Goal: Task Accomplishment & Management: Manage account settings

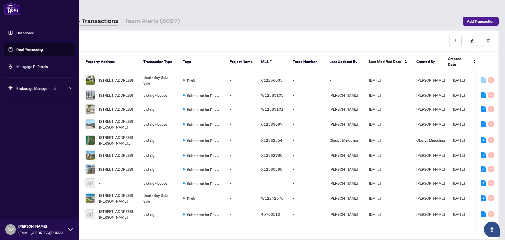
drag, startPoint x: 36, startPoint y: 86, endPoint x: 38, endPoint y: 90, distance: 4.5
click at [36, 86] on span "Brokerage Management" at bounding box center [43, 88] width 55 height 6
click at [24, 89] on span "Brokerage Management" at bounding box center [43, 88] width 55 height 6
click at [28, 126] on link "Manage Agents" at bounding box center [24, 126] width 26 height 5
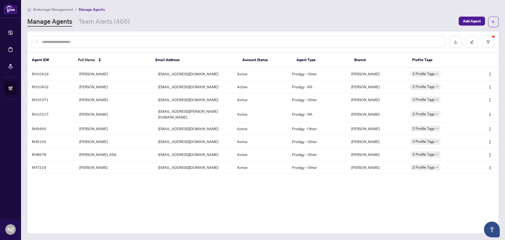
click at [56, 41] on input "text" at bounding box center [241, 42] width 399 height 6
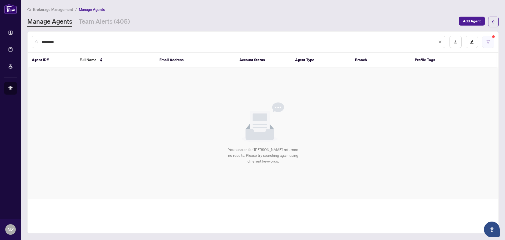
type input "*********"
click at [494, 40] on button "button" at bounding box center [488, 42] width 12 height 12
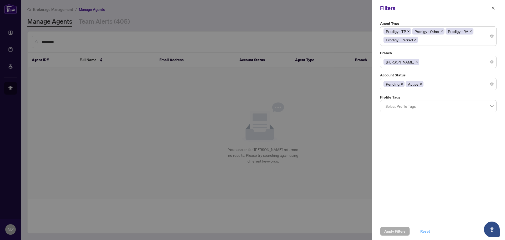
click at [422, 229] on span "Reset" at bounding box center [425, 231] width 10 height 8
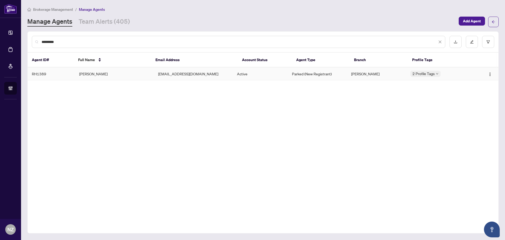
click at [97, 72] on td "[PERSON_NAME]" at bounding box center [114, 73] width 79 height 13
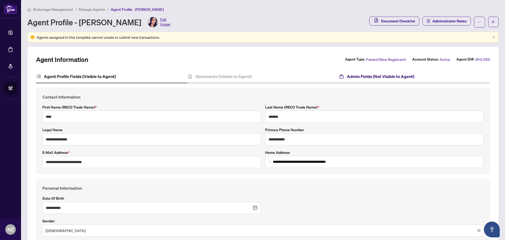
click at [376, 75] on h4 "Admin Fields (Not Visible to Agent)" at bounding box center [380, 76] width 67 height 6
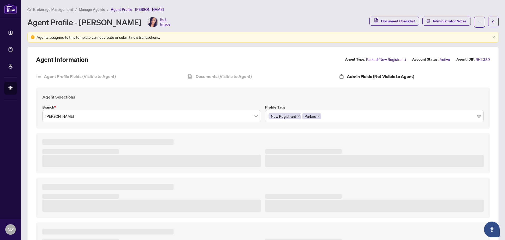
type textarea "**********"
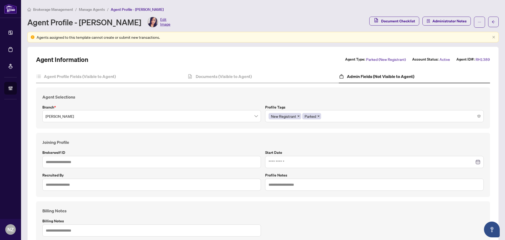
click at [318, 115] on icon "close" at bounding box center [319, 116] width 2 height 2
click at [308, 116] on div "New Registrant" at bounding box center [375, 115] width 212 height 9
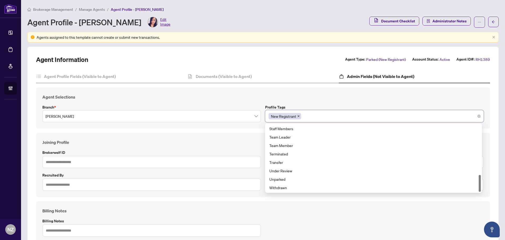
scroll to position [26, 0]
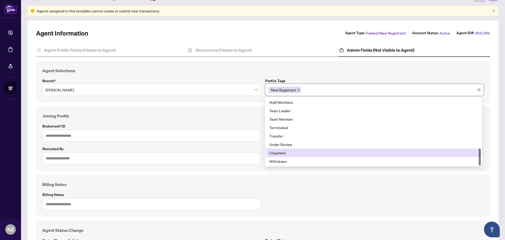
click at [289, 152] on div "Unparked" at bounding box center [373, 153] width 208 height 6
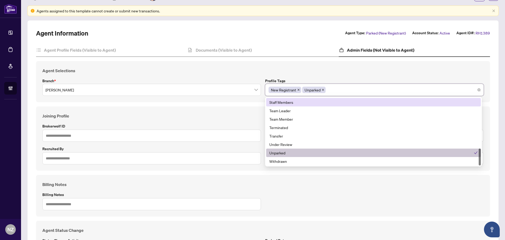
click at [347, 78] on label "Profile Tags" at bounding box center [374, 81] width 219 height 6
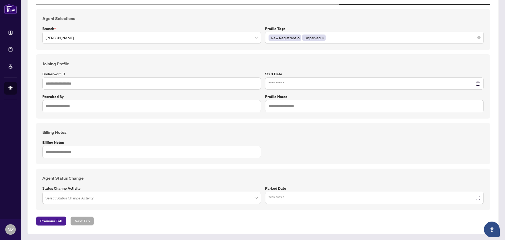
scroll to position [79, 0]
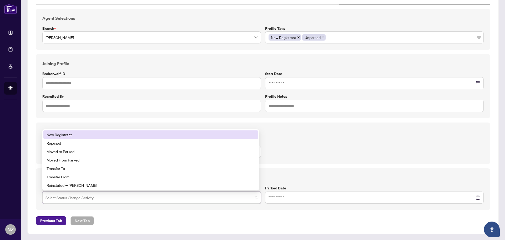
click at [112, 196] on input "search" at bounding box center [150, 198] width 208 height 12
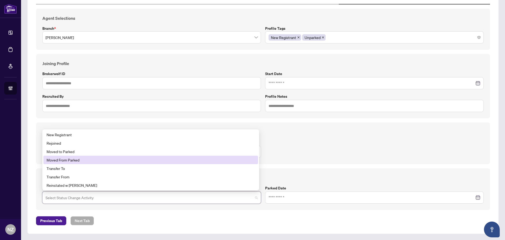
click at [68, 161] on div "Moved From Parked" at bounding box center [151, 160] width 208 height 6
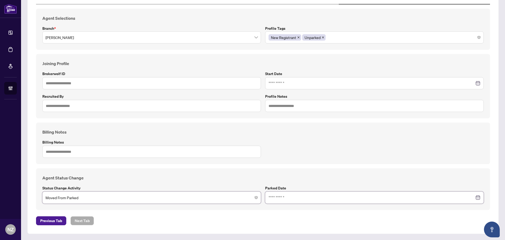
click at [285, 198] on input at bounding box center [372, 197] width 206 height 6
type input "**********"
click at [320, 123] on div "5" at bounding box center [322, 126] width 6 height 6
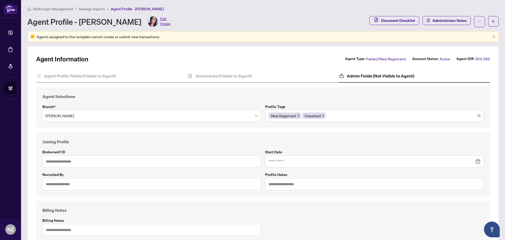
scroll to position [0, 0]
click at [310, 69] on div "**********" at bounding box center [263, 179] width 454 height 248
click at [441, 19] on span "Administrator Notes" at bounding box center [450, 21] width 34 height 8
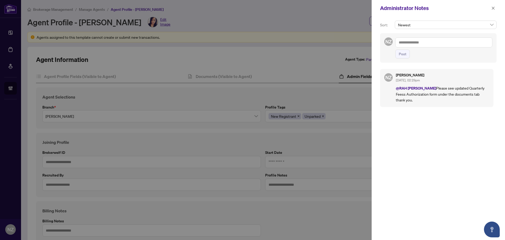
click at [413, 42] on textarea at bounding box center [443, 42] width 97 height 10
type textarea "**********"
drag, startPoint x: 424, startPoint y: 44, endPoint x: 397, endPoint y: 53, distance: 28.2
click at [397, 53] on button "Post" at bounding box center [402, 53] width 14 height 9
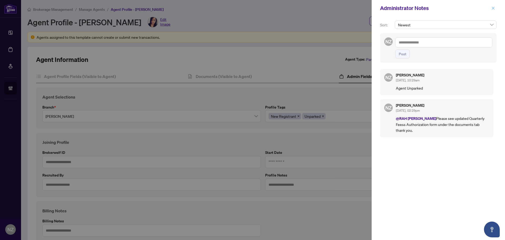
click at [492, 6] on icon "close" at bounding box center [493, 8] width 4 height 4
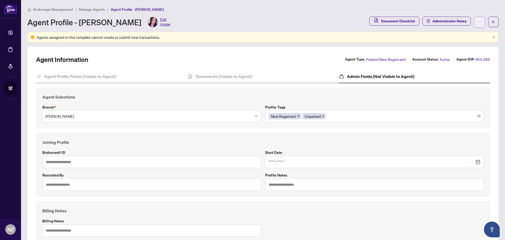
click at [478, 21] on icon "ellipsis" at bounding box center [480, 22] width 4 height 4
click at [457, 36] on span "Change Agent Type" at bounding box center [459, 34] width 36 height 6
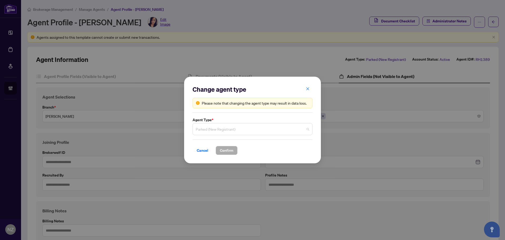
click at [229, 131] on span "Parked (New Registrant)" at bounding box center [253, 129] width 114 height 10
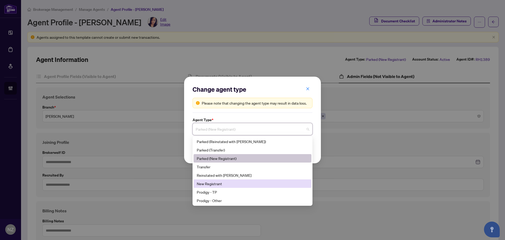
click at [230, 183] on div "New Registrant" at bounding box center [253, 183] width 112 height 6
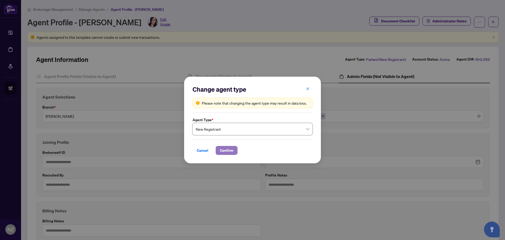
click at [233, 151] on button "Confirm" at bounding box center [227, 150] width 22 height 9
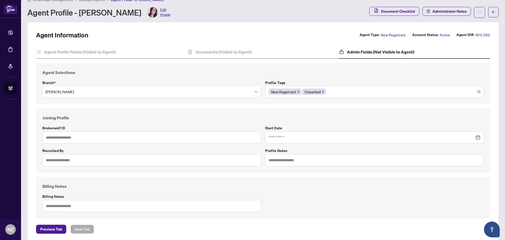
scroll to position [18, 0]
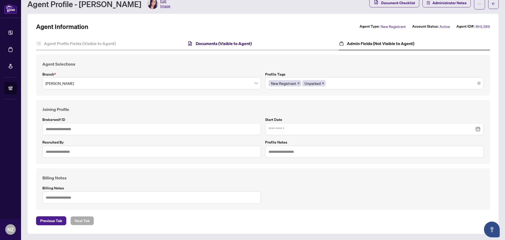
click at [227, 43] on h4 "Documents (Visible to Agent)" at bounding box center [224, 43] width 56 height 6
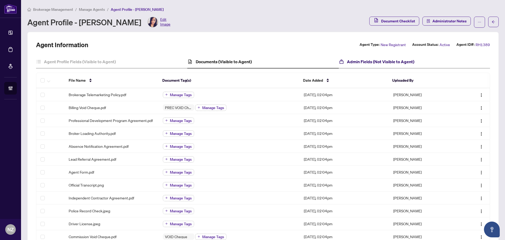
click at [377, 62] on h4 "Admin Fields (Not Visible to Agent)" at bounding box center [380, 61] width 67 height 6
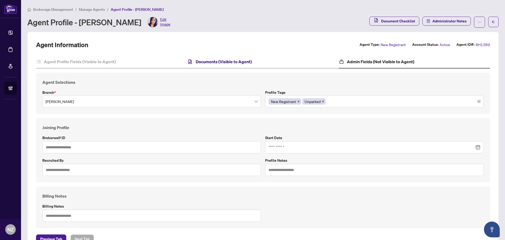
click at [220, 61] on h4 "Documents (Visible to Agent)" at bounding box center [224, 61] width 56 height 6
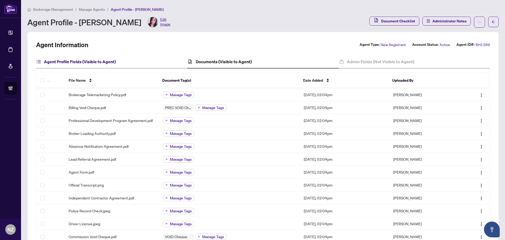
click at [91, 61] on h4 "Agent Profile Fields (Visible to Agent)" at bounding box center [80, 61] width 72 height 6
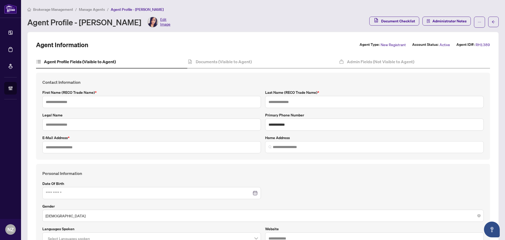
type textarea "**********"
type input "****"
type input "*******"
type input "**********"
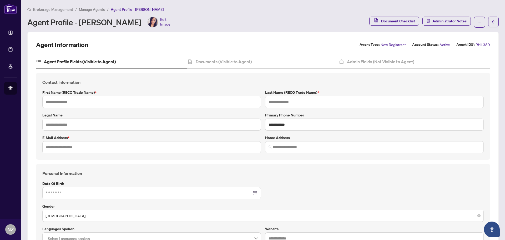
type input "**********"
type input "*******"
type input "*"
type input "**********"
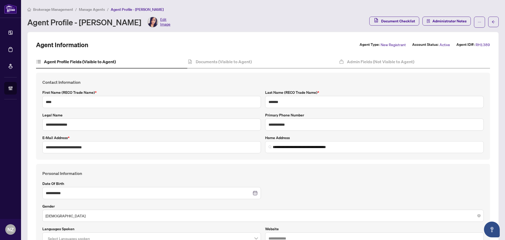
click at [90, 9] on span "Manage Agents" at bounding box center [92, 9] width 26 height 5
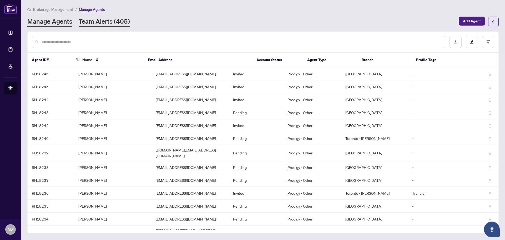
click at [105, 24] on link "Team Alerts (405)" at bounding box center [104, 21] width 51 height 9
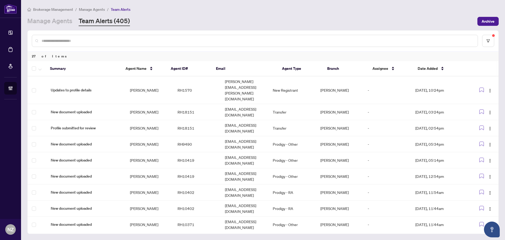
click at [65, 39] on input "text" at bounding box center [258, 41] width 432 height 6
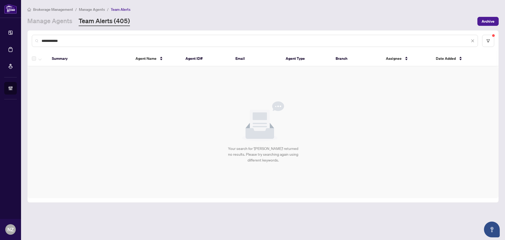
click at [74, 40] on input "**********" at bounding box center [256, 41] width 428 height 6
type input "*"
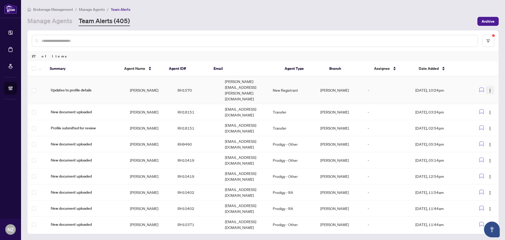
click at [489, 88] on img "button" at bounding box center [490, 90] width 4 height 4
click at [39, 68] on icon "button" at bounding box center [39, 69] width 3 height 2
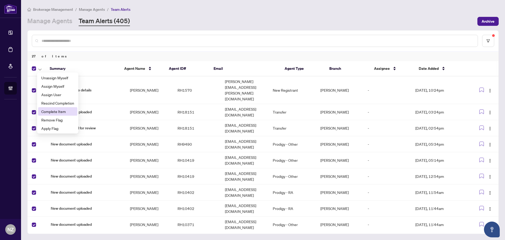
click at [54, 113] on span "Complete Item" at bounding box center [57, 111] width 33 height 6
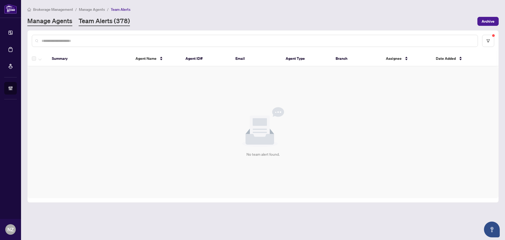
click at [65, 22] on link "Manage Agents" at bounding box center [49, 21] width 45 height 9
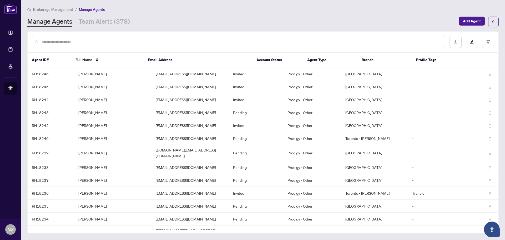
click at [59, 41] on input "text" at bounding box center [241, 42] width 399 height 6
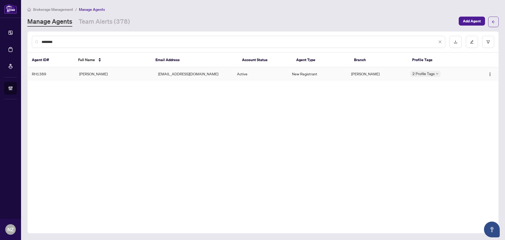
type input "********"
click at [91, 77] on td "[PERSON_NAME]" at bounding box center [114, 73] width 79 height 13
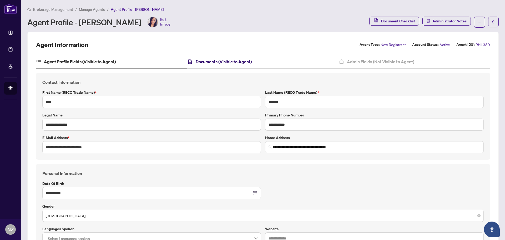
click at [211, 62] on h4 "Documents (Visible to Agent)" at bounding box center [224, 61] width 56 height 6
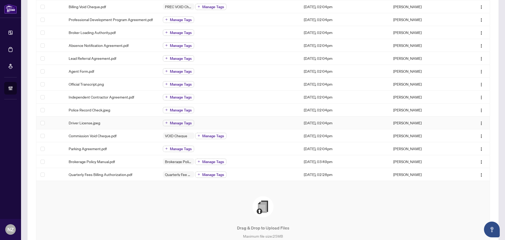
scroll to position [105, 0]
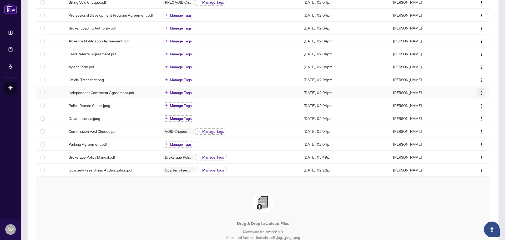
click at [479, 94] on img "button" at bounding box center [481, 93] width 4 height 4
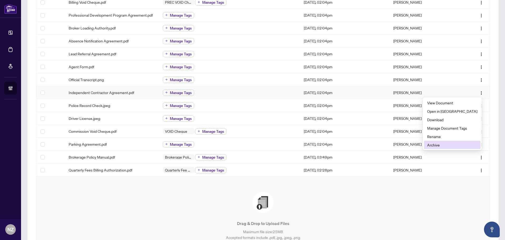
click at [445, 143] on span "Archive" at bounding box center [452, 145] width 50 height 6
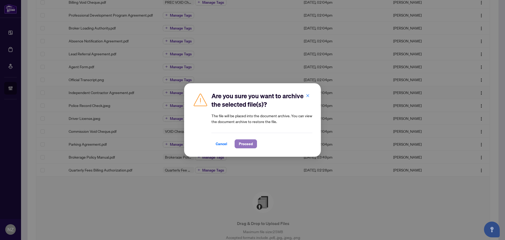
click at [244, 141] on span "Proceed" at bounding box center [246, 143] width 14 height 8
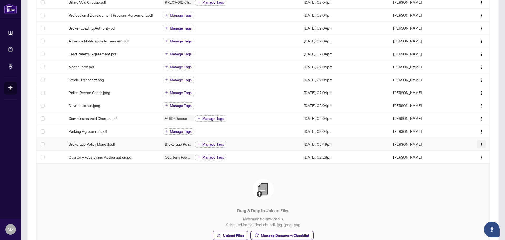
click at [479, 144] on img "button" at bounding box center [481, 144] width 4 height 4
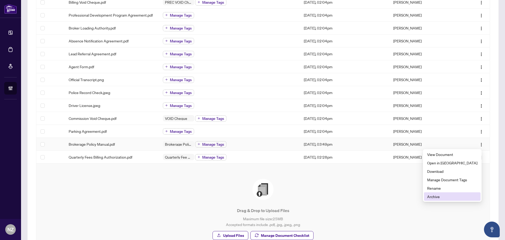
click at [446, 198] on span "Archive" at bounding box center [452, 196] width 50 height 6
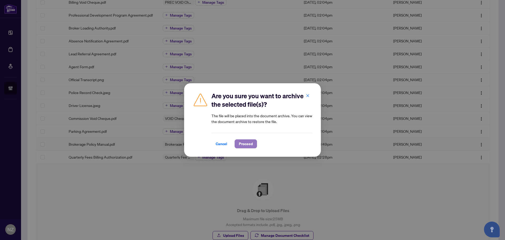
click at [243, 143] on span "Proceed" at bounding box center [246, 143] width 14 height 8
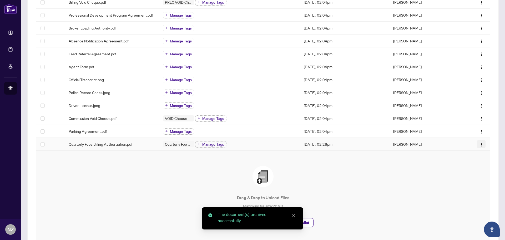
click at [479, 145] on img "button" at bounding box center [481, 144] width 4 height 4
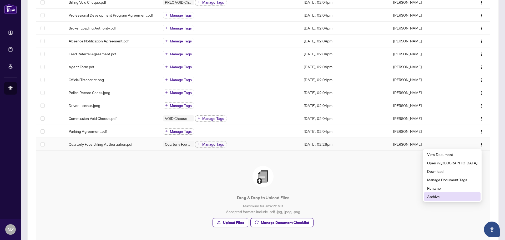
click at [447, 198] on span "Archive" at bounding box center [452, 196] width 50 height 6
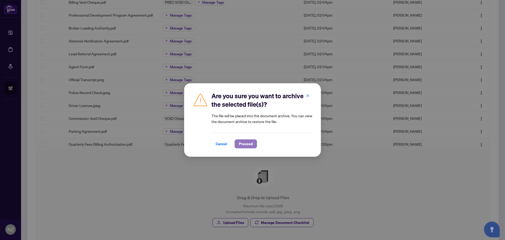
click at [245, 145] on span "Proceed" at bounding box center [246, 143] width 14 height 8
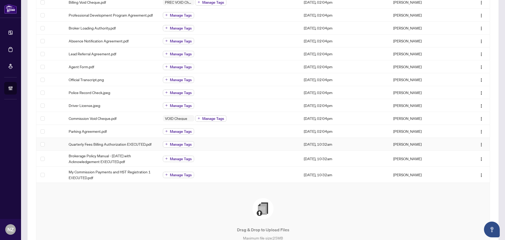
click at [184, 144] on span "Manage Tags" at bounding box center [181, 144] width 22 height 4
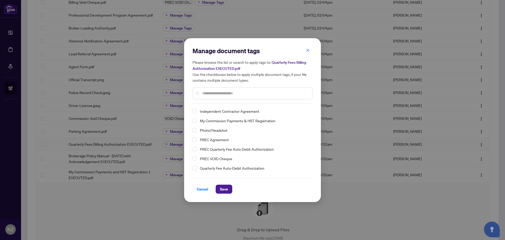
scroll to position [27, 0]
click at [196, 160] on span "Select Quarterly Fee Auto-Debit Authorization" at bounding box center [195, 160] width 4 height 4
click at [228, 188] on button "Save" at bounding box center [224, 188] width 17 height 9
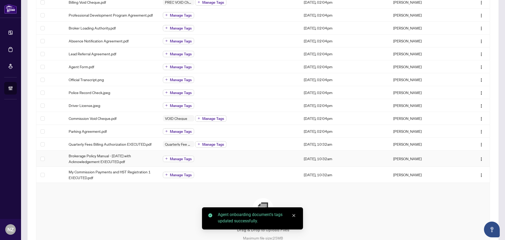
click at [183, 159] on span "Manage Tags" at bounding box center [181, 159] width 22 height 4
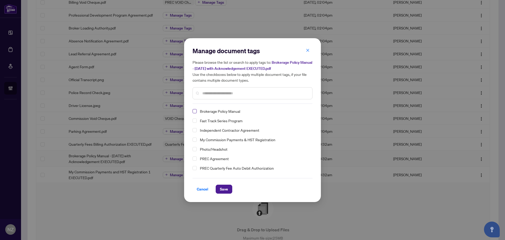
click at [194, 111] on span "Select Brokerage Policy Manual" at bounding box center [195, 111] width 4 height 4
click at [227, 188] on span "Save" at bounding box center [224, 189] width 8 height 8
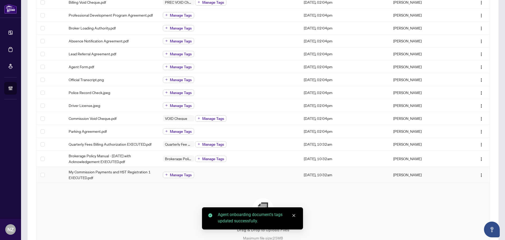
click at [183, 176] on span "Manage Tags" at bounding box center [181, 175] width 22 height 4
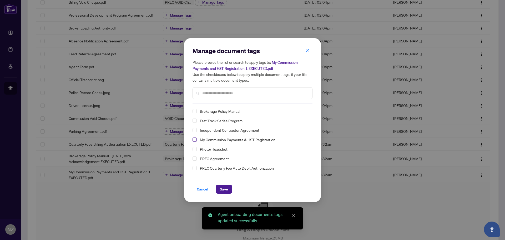
click at [195, 139] on span "Select My Commission Payments & HST Registration" at bounding box center [195, 139] width 4 height 4
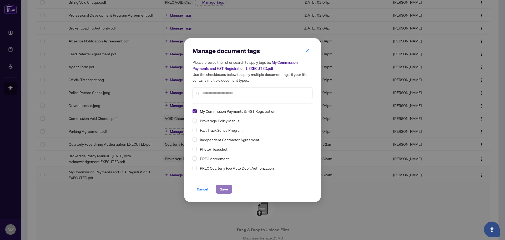
click at [223, 186] on span "Save" at bounding box center [224, 189] width 8 height 8
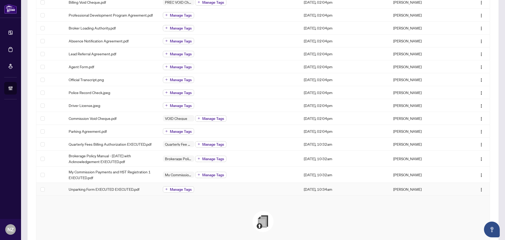
click at [179, 189] on span "Manage Tags" at bounding box center [181, 189] width 22 height 4
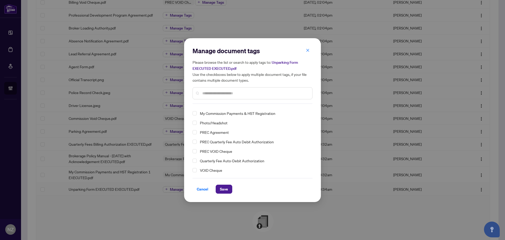
scroll to position [27, 0]
click at [205, 188] on span "Cancel" at bounding box center [203, 189] width 12 height 8
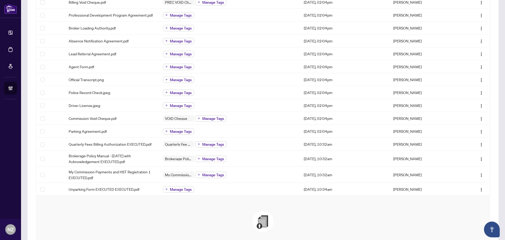
scroll to position [183, 0]
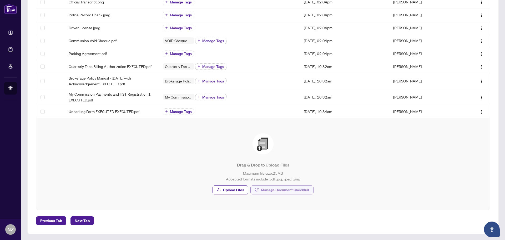
click at [280, 193] on span "Manage Document Checklist" at bounding box center [285, 189] width 48 height 8
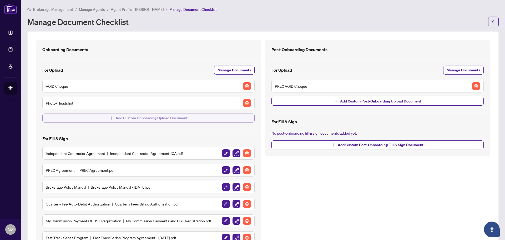
click at [131, 119] on span "Add Custom Onboarding Upload Document" at bounding box center [152, 118] width 72 height 8
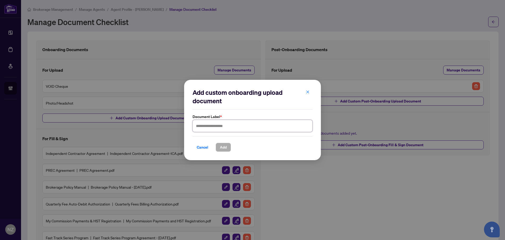
click at [221, 127] on input "text" at bounding box center [253, 126] width 120 height 12
type input "**********"
click at [227, 147] on button "Add" at bounding box center [223, 147] width 15 height 9
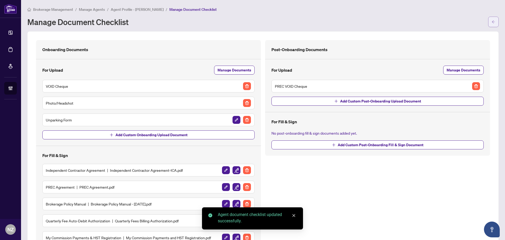
click at [492, 24] on span "button" at bounding box center [494, 22] width 4 height 8
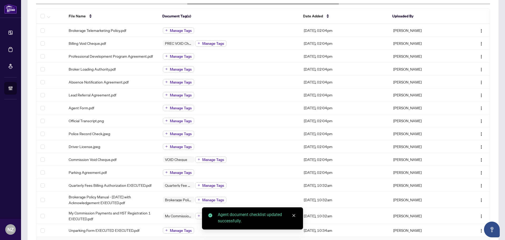
scroll to position [132, 0]
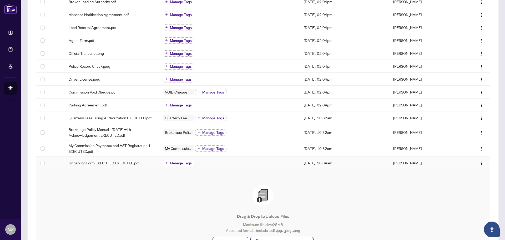
click at [174, 163] on span "Manage Tags" at bounding box center [181, 163] width 22 height 4
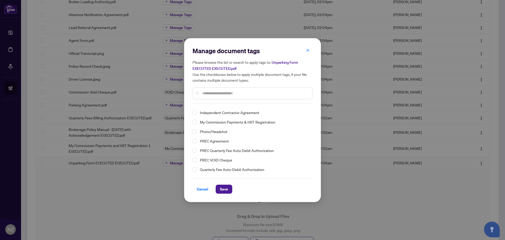
scroll to position [36, 0]
click at [193, 160] on span "Select Unparking Form" at bounding box center [195, 160] width 4 height 4
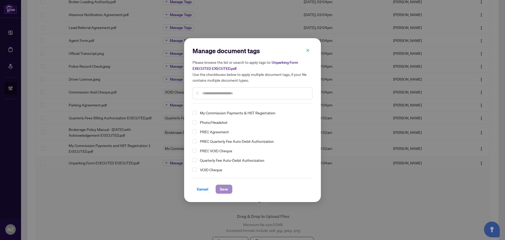
scroll to position [0, 0]
click at [224, 189] on span "Save" at bounding box center [224, 189] width 8 height 8
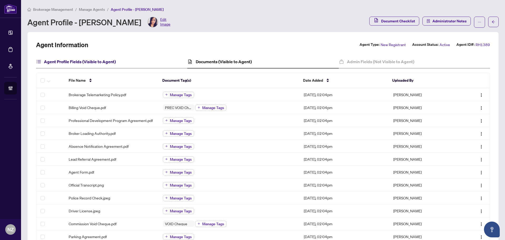
click at [70, 62] on h4 "Agent Profile Fields (Visible to Agent)" at bounding box center [80, 61] width 72 height 6
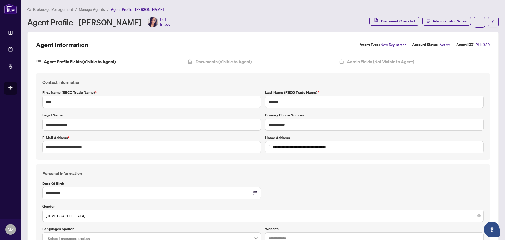
click at [54, 8] on span "Brokerage Management" at bounding box center [53, 9] width 40 height 5
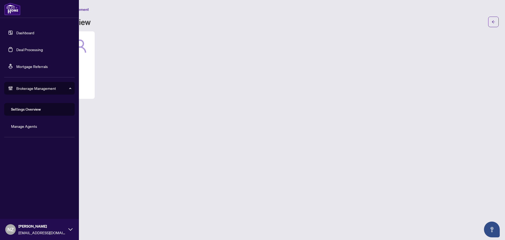
click at [31, 128] on link "Manage Agents" at bounding box center [24, 126] width 26 height 5
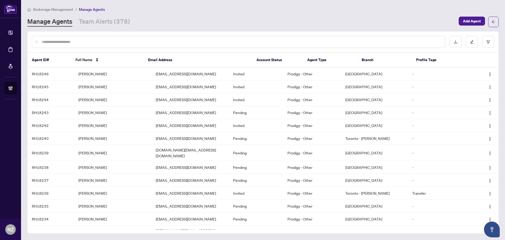
click at [58, 41] on input "text" at bounding box center [241, 42] width 399 height 6
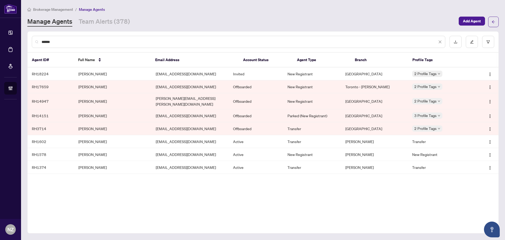
click at [79, 41] on input "*****" at bounding box center [240, 42] width 396 height 6
type input "*"
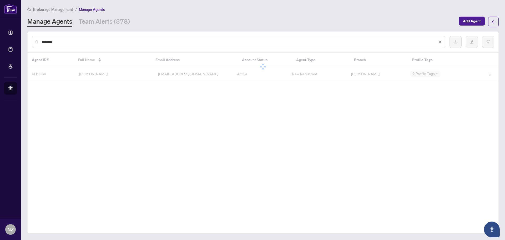
type input "********"
click at [93, 74] on div at bounding box center [263, 67] width 471 height 28
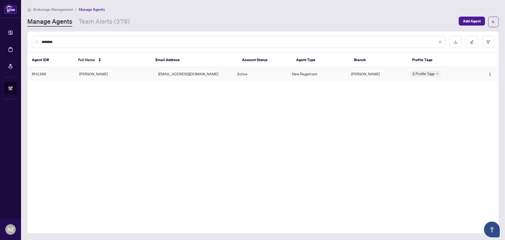
click at [92, 75] on td "[PERSON_NAME]" at bounding box center [114, 73] width 79 height 13
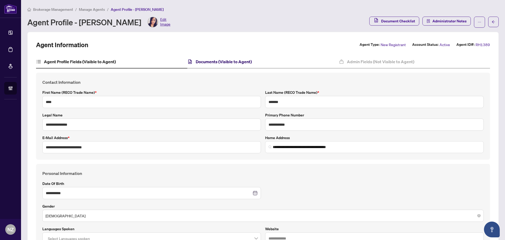
click at [215, 62] on h4 "Documents (Visible to Agent)" at bounding box center [224, 61] width 56 height 6
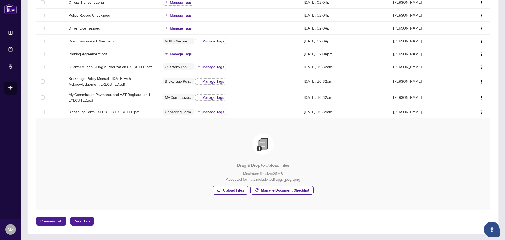
scroll to position [183, 0]
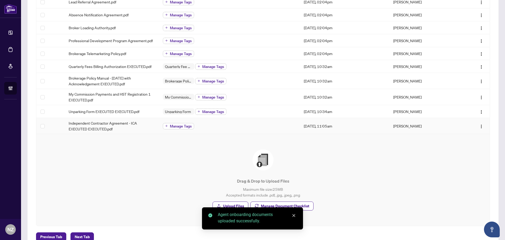
click at [181, 126] on span "Manage Tags" at bounding box center [181, 126] width 22 height 4
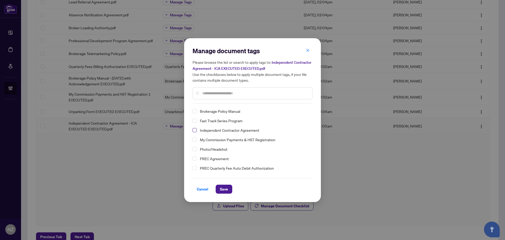
click at [194, 131] on span "Select Independent Contractor Agreement" at bounding box center [195, 130] width 4 height 4
click at [226, 184] on button "Save" at bounding box center [224, 188] width 17 height 9
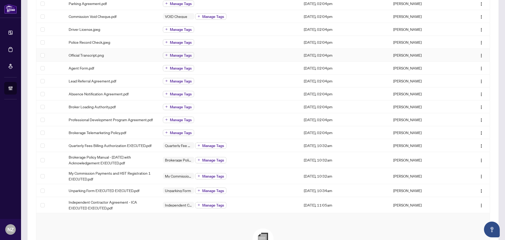
scroll to position [78, 0]
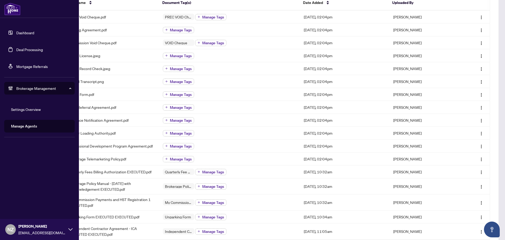
click at [27, 49] on link "Deal Processing" at bounding box center [29, 49] width 27 height 5
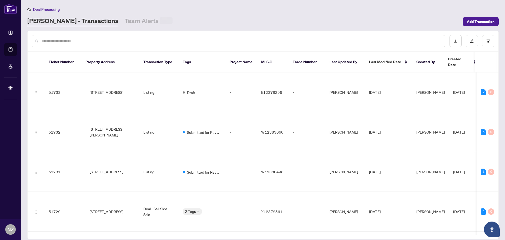
click at [69, 41] on input "text" at bounding box center [241, 41] width 399 height 6
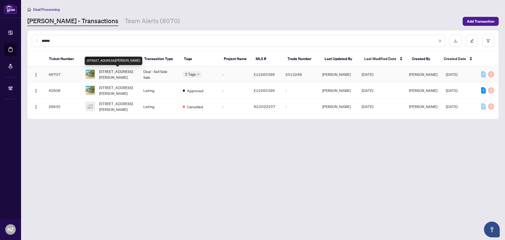
type input "******"
click at [118, 74] on span "[STREET_ADDRESS][PERSON_NAME]" at bounding box center [117, 74] width 36 height 12
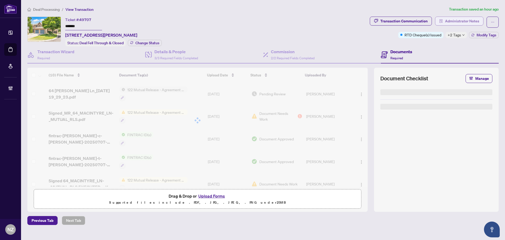
click at [448, 22] on span "Administrator Notes" at bounding box center [462, 21] width 34 height 8
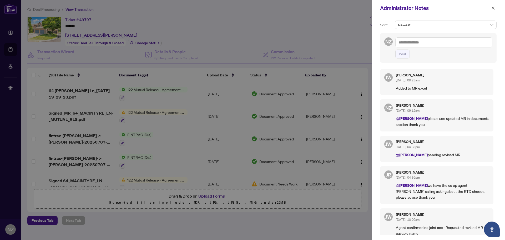
drag, startPoint x: 493, startPoint y: 9, endPoint x: 473, endPoint y: 12, distance: 20.2
click at [493, 9] on icon "close" at bounding box center [493, 8] width 4 height 4
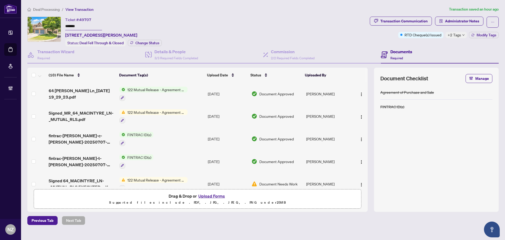
click at [42, 9] on span "Deal Processing" at bounding box center [46, 9] width 27 height 5
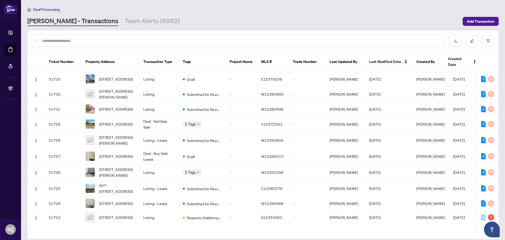
click at [57, 41] on input "text" at bounding box center [241, 41] width 399 height 6
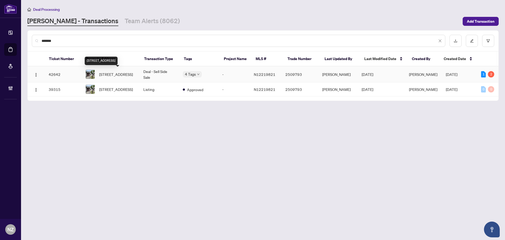
type input "*******"
click at [117, 76] on span "[STREET_ADDRESS]" at bounding box center [116, 74] width 34 height 6
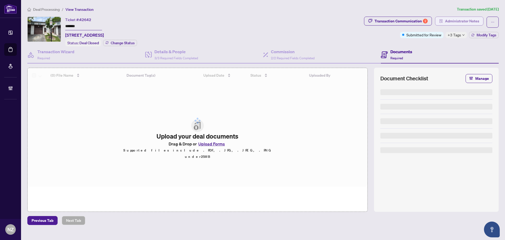
click at [442, 22] on icon "solution" at bounding box center [441, 21] width 4 height 4
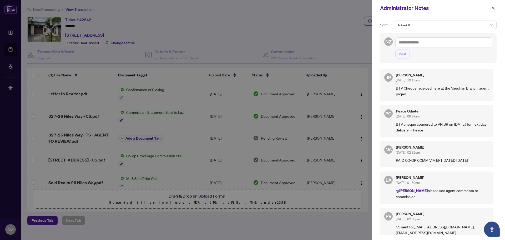
click at [406, 43] on textarea at bounding box center [443, 42] width 97 height 10
paste textarea "**********"
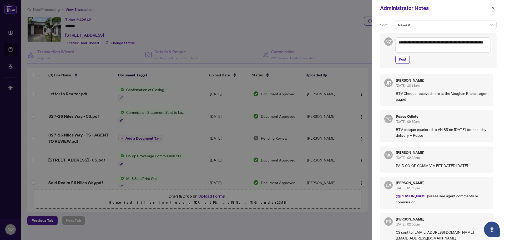
click at [400, 41] on textarea "**********" at bounding box center [443, 44] width 96 height 15
type textarea "**********"
click at [403, 58] on span "Post" at bounding box center [403, 59] width 8 height 8
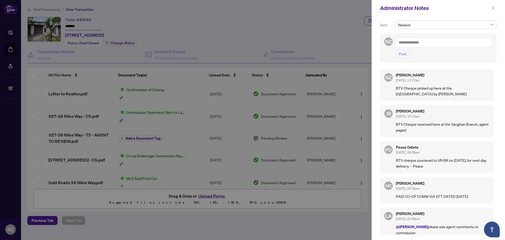
click at [494, 8] on icon "close" at bounding box center [493, 8] width 4 height 4
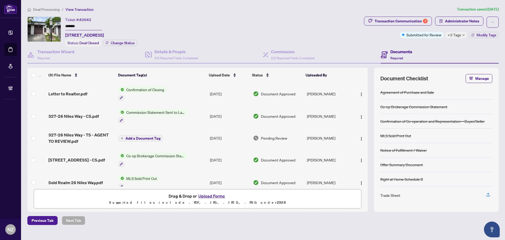
click at [46, 8] on span "Deal Processing" at bounding box center [46, 9] width 27 height 5
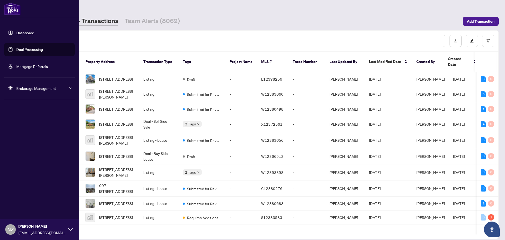
click at [32, 88] on span "Brokerage Management" at bounding box center [43, 88] width 55 height 6
click at [24, 127] on link "Manage Agents" at bounding box center [24, 126] width 26 height 5
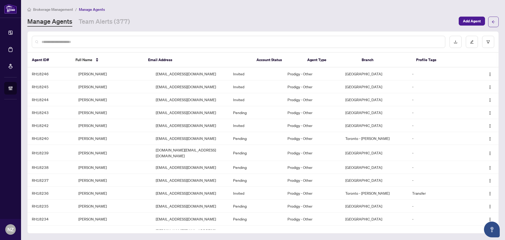
click at [70, 41] on input "text" at bounding box center [241, 42] width 399 height 6
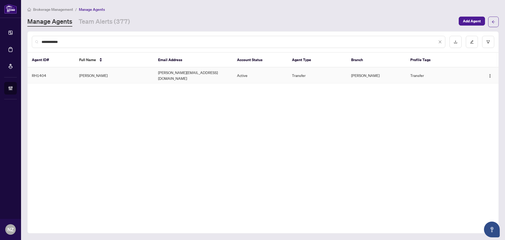
type input "**********"
click at [87, 75] on td "[PERSON_NAME]" at bounding box center [114, 75] width 79 height 16
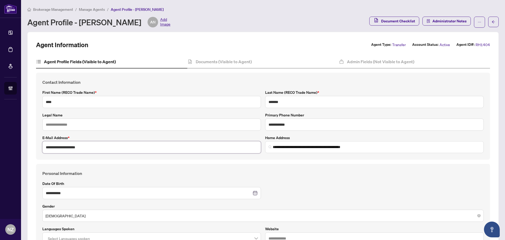
click at [108, 149] on input "**********" at bounding box center [151, 147] width 219 height 12
drag, startPoint x: 91, startPoint y: 146, endPoint x: 29, endPoint y: 140, distance: 62.9
paste input "text"
type input "**********"
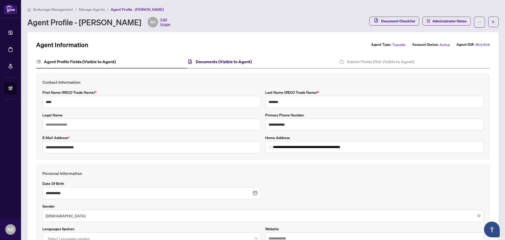
click at [226, 62] on h4 "Documents (Visible to Agent)" at bounding box center [224, 61] width 56 height 6
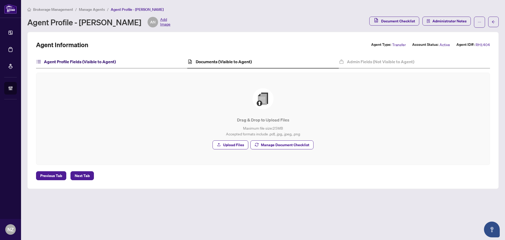
click at [73, 61] on h4 "Agent Profile Fields (Visible to Agent)" at bounding box center [80, 61] width 72 height 6
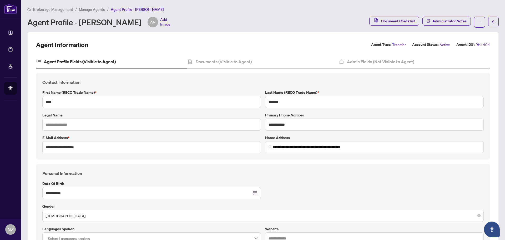
click at [88, 11] on span "Manage Agents" at bounding box center [92, 9] width 26 height 5
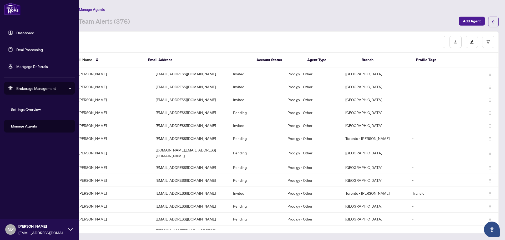
click at [29, 50] on link "Deal Processing" at bounding box center [29, 49] width 27 height 5
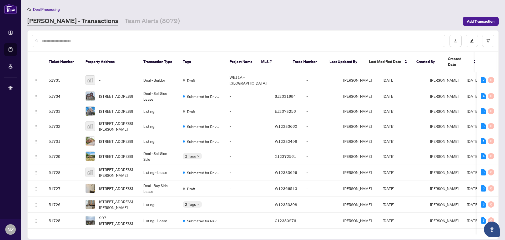
click at [82, 40] on input "text" at bounding box center [241, 41] width 399 height 6
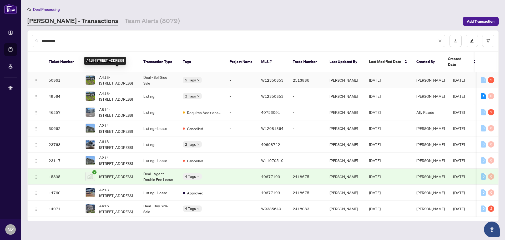
type input "**********"
click at [125, 74] on span "A418-[STREET_ADDRESS]" at bounding box center [117, 80] width 36 height 12
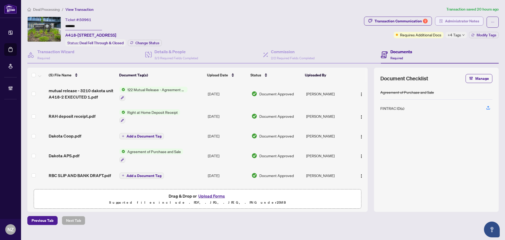
click at [459, 23] on span "Administrator Notes" at bounding box center [462, 21] width 34 height 8
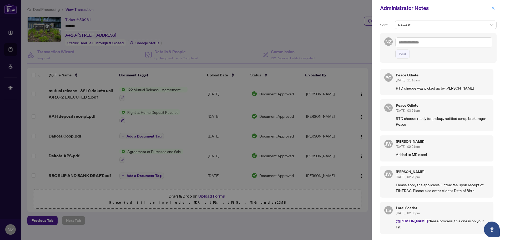
click at [493, 8] on icon "close" at bounding box center [493, 8] width 3 height 3
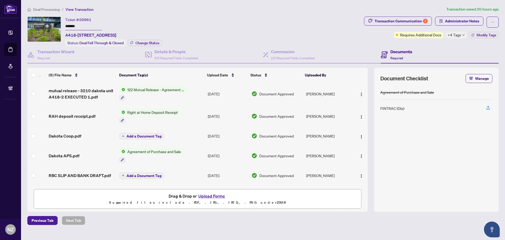
click at [47, 8] on span "Deal Processing" at bounding box center [46, 9] width 27 height 5
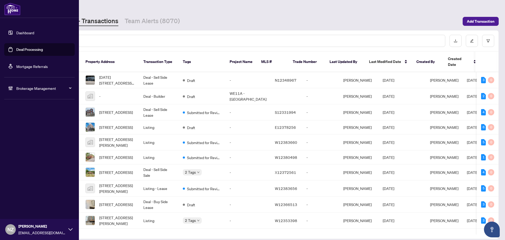
click at [42, 87] on span "Brokerage Management" at bounding box center [43, 88] width 55 height 6
click at [28, 124] on link "Manage Agents" at bounding box center [24, 126] width 26 height 5
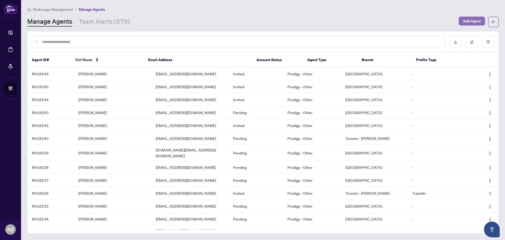
click at [472, 23] on span "Add Agent" at bounding box center [472, 21] width 18 height 8
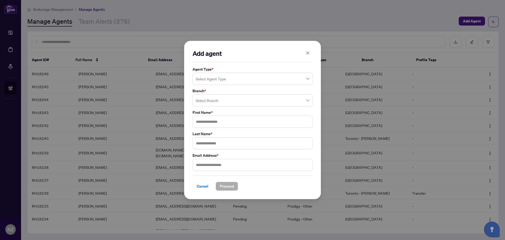
click at [227, 80] on input "search" at bounding box center [250, 80] width 109 height 12
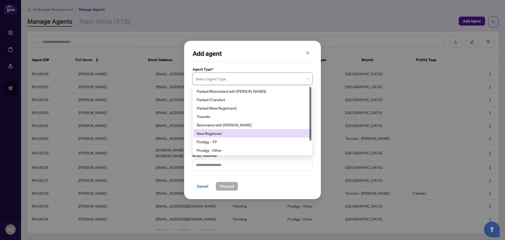
click at [219, 135] on div "New Registrant" at bounding box center [253, 133] width 112 height 6
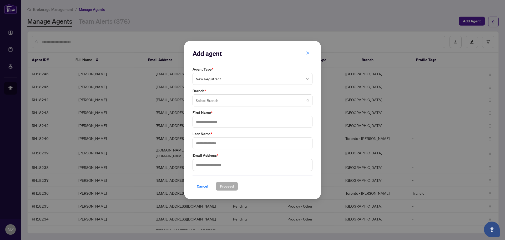
click at [203, 96] on input "search" at bounding box center [250, 101] width 109 height 12
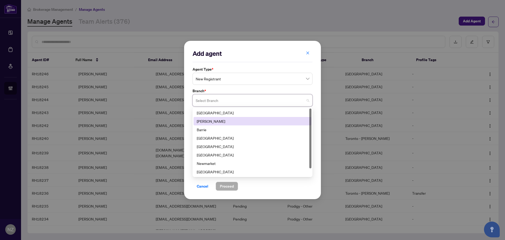
click at [203, 121] on div "[PERSON_NAME]" at bounding box center [253, 121] width 112 height 6
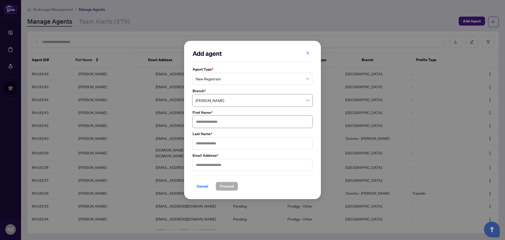
click at [209, 123] on input "text" at bounding box center [253, 122] width 120 height 12
type input "******"
click at [203, 145] on input "text" at bounding box center [253, 143] width 120 height 12
type input "******"
click at [216, 167] on input "text" at bounding box center [253, 165] width 120 height 12
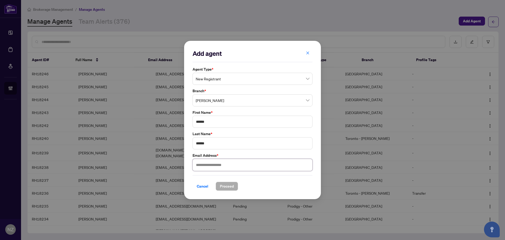
paste input "**********"
type input "**********"
click at [227, 187] on span "Proceed" at bounding box center [227, 186] width 14 height 8
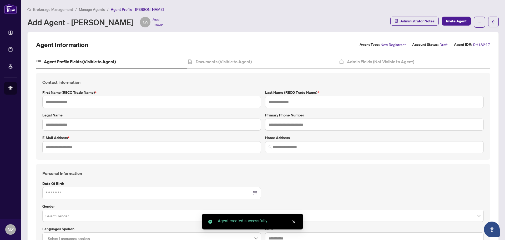
type input "******"
type input "**********"
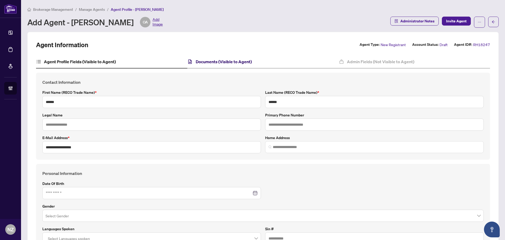
click at [223, 63] on h4 "Documents (Visible to Agent)" at bounding box center [224, 61] width 56 height 6
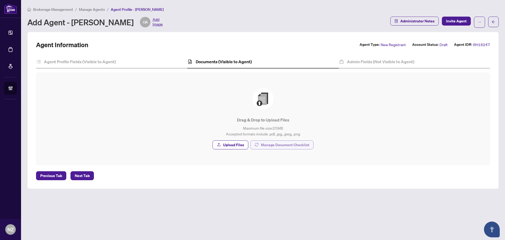
click at [295, 145] on span "Manage Document Checklist" at bounding box center [285, 144] width 48 height 8
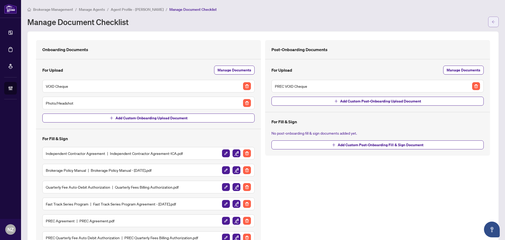
click at [491, 21] on button "button" at bounding box center [493, 22] width 11 height 11
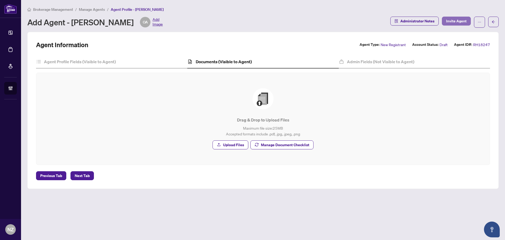
click at [456, 20] on span "Invite Agent" at bounding box center [456, 21] width 21 height 8
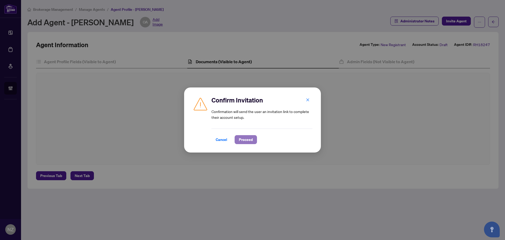
click at [249, 139] on span "Proceed" at bounding box center [246, 139] width 14 height 8
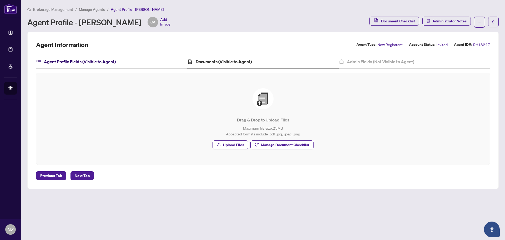
click at [60, 63] on h4 "Agent Profile Fields (Visible to Agent)" at bounding box center [80, 61] width 72 height 6
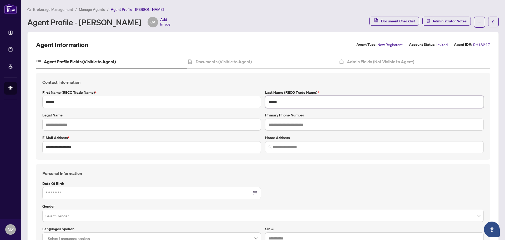
click at [290, 101] on input "******" at bounding box center [374, 102] width 219 height 12
type input "*"
type input "******"
click at [127, 123] on input "text" at bounding box center [151, 124] width 219 height 12
drag, startPoint x: 59, startPoint y: 127, endPoint x: 37, endPoint y: 126, distance: 22.4
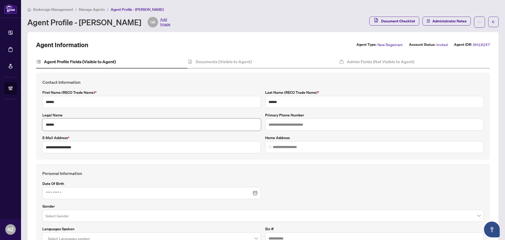
click at [37, 126] on div "**********" at bounding box center [263, 116] width 454 height 87
type input "**********"
click at [222, 62] on h4 "Documents (Visible to Agent)" at bounding box center [224, 61] width 56 height 6
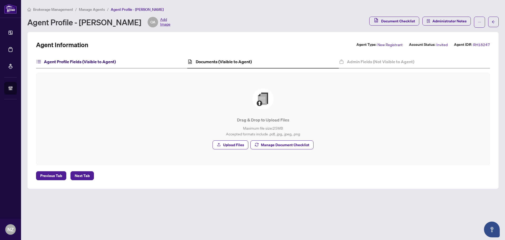
click at [69, 62] on h4 "Agent Profile Fields (Visible to Agent)" at bounding box center [80, 61] width 72 height 6
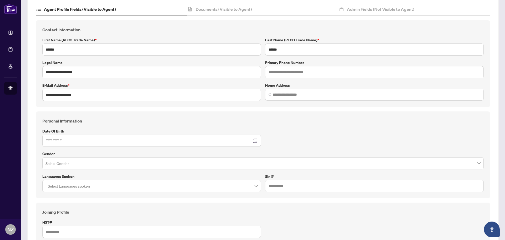
scroll to position [53, 0]
click at [281, 69] on input "text" at bounding box center [374, 72] width 219 height 12
paste input "**********"
type input "**********"
click at [294, 121] on h4 "Personal Information" at bounding box center [262, 120] width 441 height 6
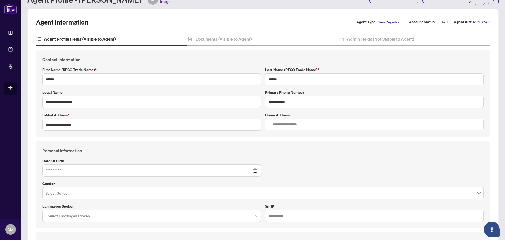
scroll to position [0, 0]
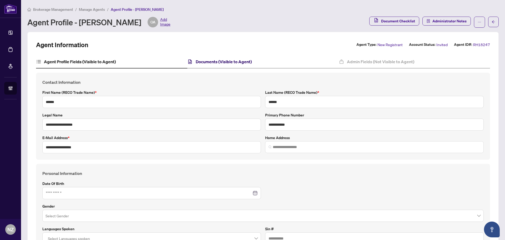
click at [220, 63] on h4 "Documents (Visible to Agent)" at bounding box center [224, 61] width 56 height 6
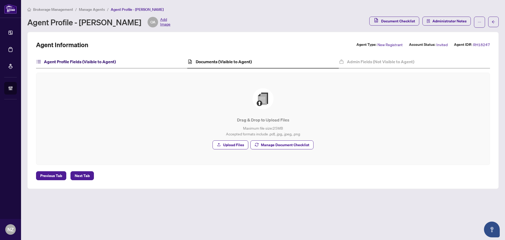
click at [94, 61] on h4 "Agent Profile Fields (Visible to Agent)" at bounding box center [80, 61] width 72 height 6
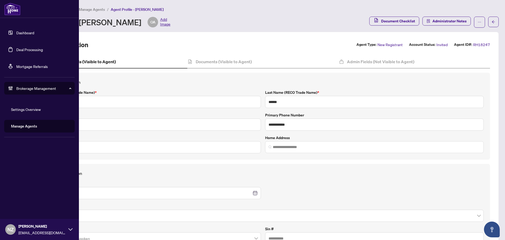
drag, startPoint x: 22, startPoint y: 49, endPoint x: 57, endPoint y: 82, distance: 48.2
click at [22, 49] on link "Deal Processing" at bounding box center [29, 49] width 27 height 5
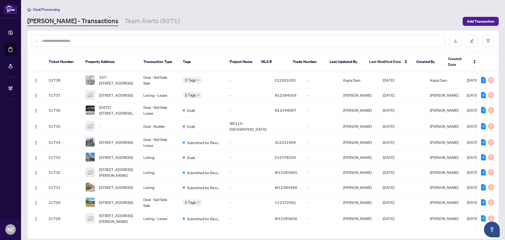
click at [61, 42] on input "text" at bounding box center [241, 41] width 399 height 6
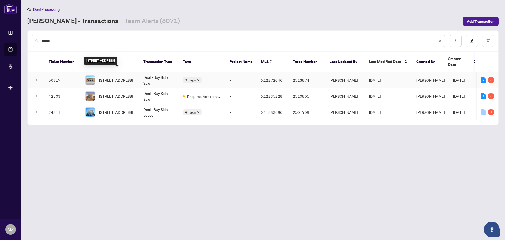
type input "******"
click at [127, 77] on span "[STREET_ADDRESS]" at bounding box center [116, 80] width 34 height 6
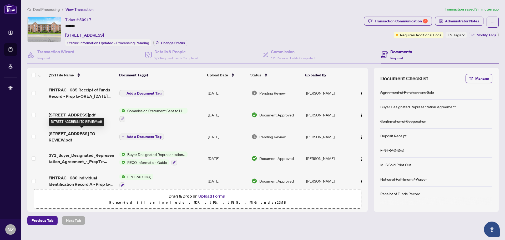
click at [104, 134] on span "[STREET_ADDRESS] TO REVIEW.pdf" at bounding box center [82, 136] width 67 height 13
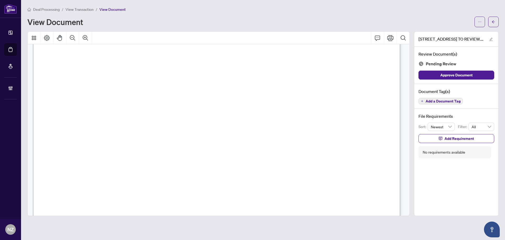
scroll to position [237, 0]
click at [489, 23] on button "button" at bounding box center [493, 22] width 11 height 11
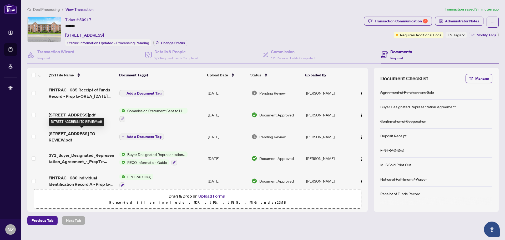
click at [79, 133] on span "[STREET_ADDRESS] TO REVIEW.pdf" at bounding box center [82, 136] width 67 height 13
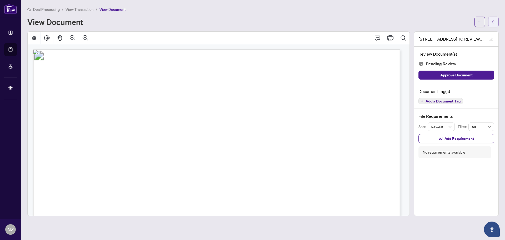
click at [494, 21] on icon "arrow-left" at bounding box center [494, 22] width 4 height 4
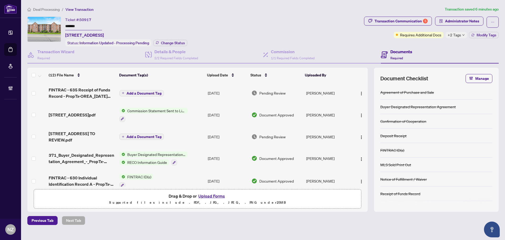
click at [54, 11] on span "Deal Processing" at bounding box center [46, 9] width 27 height 5
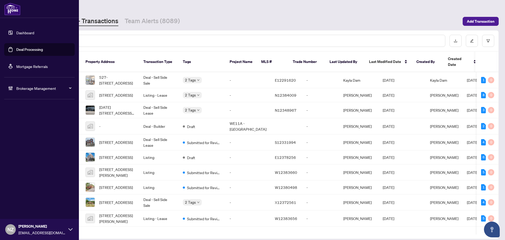
click at [54, 89] on span "Brokerage Management" at bounding box center [43, 88] width 55 height 6
drag, startPoint x: 26, startPoint y: 126, endPoint x: 23, endPoint y: 129, distance: 5.1
click at [26, 126] on link "Manage Agents" at bounding box center [24, 126] width 26 height 5
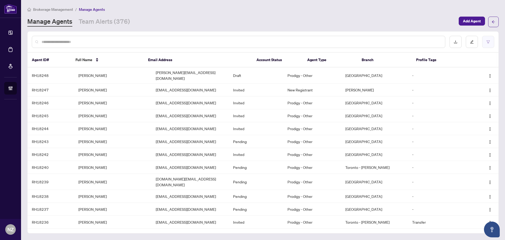
click at [487, 39] on button "button" at bounding box center [488, 42] width 12 height 12
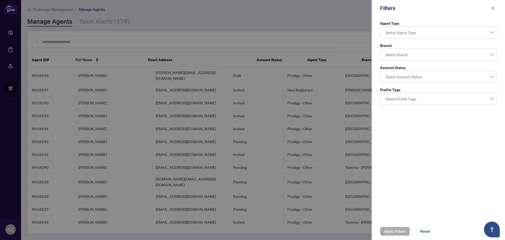
click at [415, 35] on div at bounding box center [439, 32] width 110 height 9
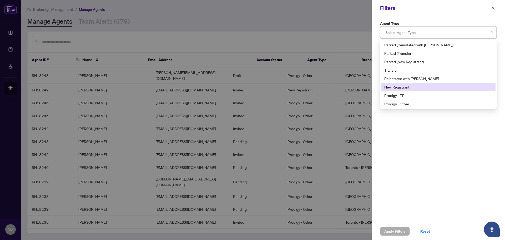
scroll to position [17, 0]
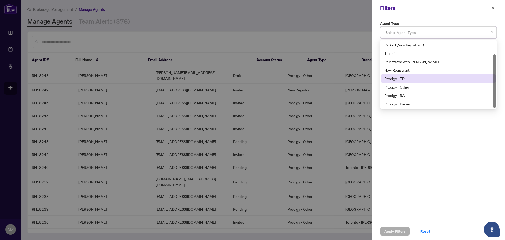
drag, startPoint x: 403, startPoint y: 80, endPoint x: 403, endPoint y: 89, distance: 9.8
click at [402, 79] on div "Prodigy - TP" at bounding box center [438, 79] width 108 height 6
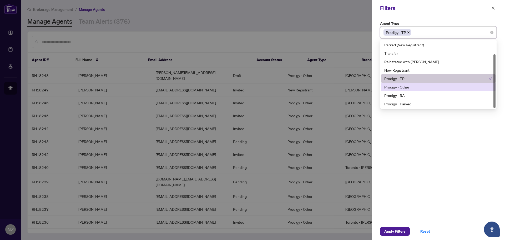
click at [403, 87] on div "Prodigy - Other" at bounding box center [438, 87] width 108 height 6
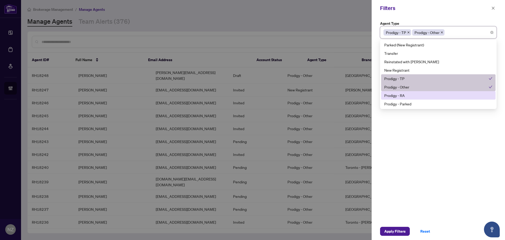
click at [402, 93] on div "Prodigy - RA" at bounding box center [438, 95] width 108 height 6
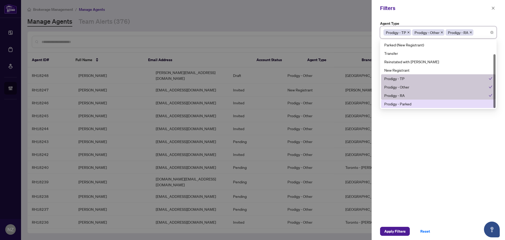
click at [400, 105] on div "Prodigy - Parked" at bounding box center [438, 104] width 108 height 6
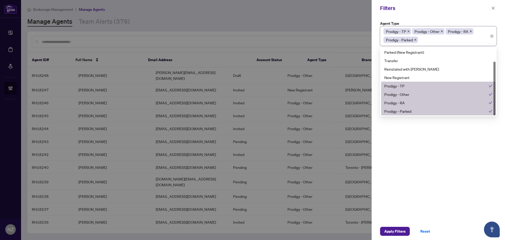
scroll to position [0, 0]
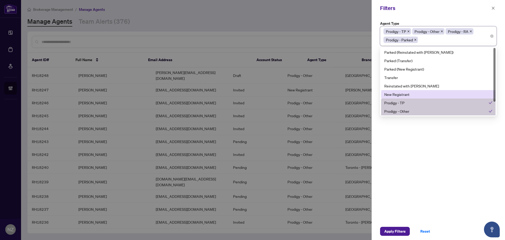
click at [404, 94] on div "New Registrant" at bounding box center [438, 94] width 108 height 6
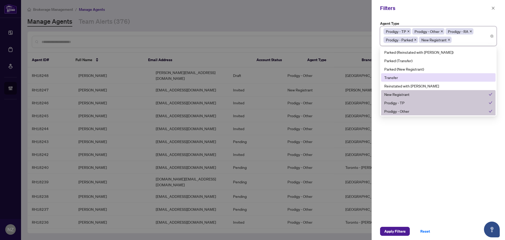
click at [402, 77] on div "Transfer" at bounding box center [438, 77] width 108 height 6
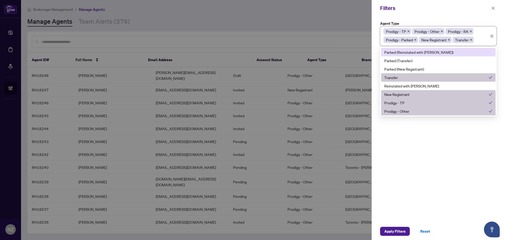
click at [426, 10] on div "Filters" at bounding box center [435, 8] width 110 height 8
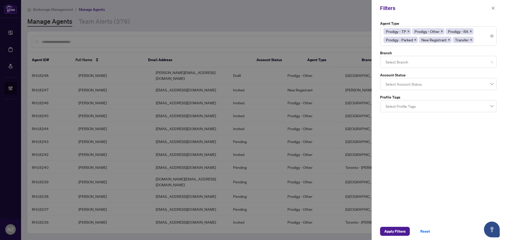
click at [399, 59] on div at bounding box center [439, 61] width 110 height 9
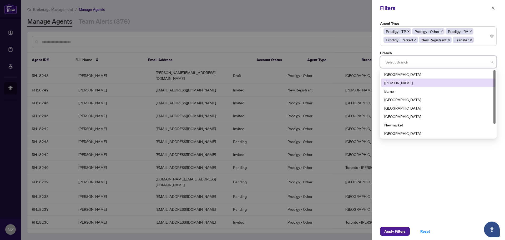
click at [395, 78] on div "[PERSON_NAME]" at bounding box center [438, 82] width 114 height 8
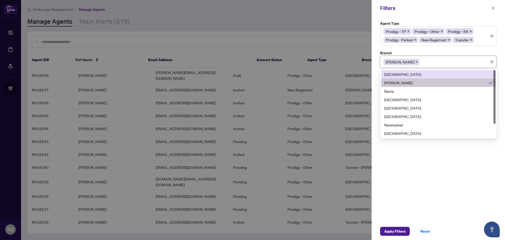
click at [434, 8] on div "Filters" at bounding box center [435, 8] width 110 height 8
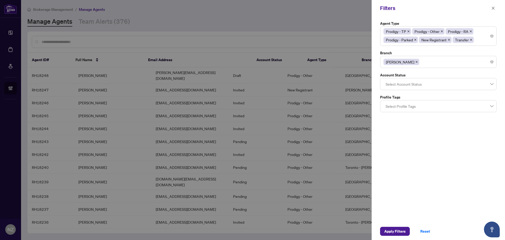
click at [410, 83] on div at bounding box center [439, 83] width 110 height 9
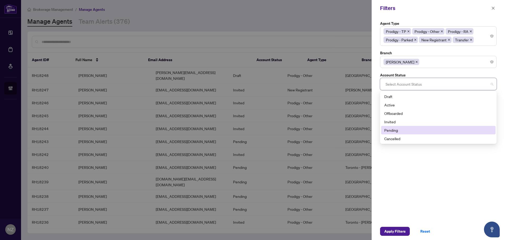
click at [394, 129] on div "Pending" at bounding box center [438, 130] width 108 height 6
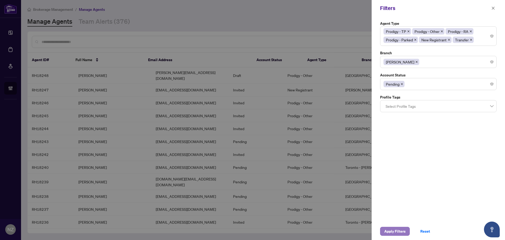
click at [393, 229] on span "Apply Filters" at bounding box center [394, 231] width 21 height 8
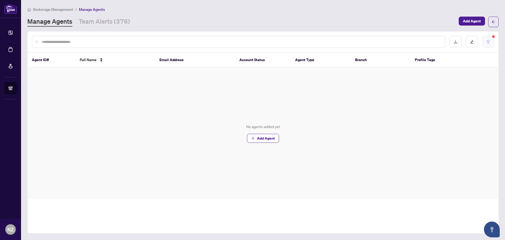
click at [486, 44] on button "button" at bounding box center [488, 42] width 12 height 12
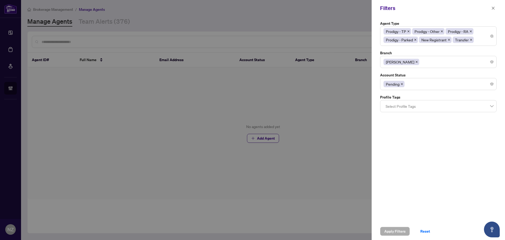
click at [493, 38] on div "Prodigy - TP Prodigy - Other Prodigy - RA Prodigy - Parked New Registrant Trans…" at bounding box center [438, 35] width 117 height 19
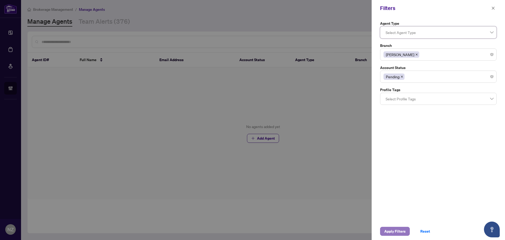
click at [398, 231] on span "Apply Filters" at bounding box center [394, 231] width 21 height 8
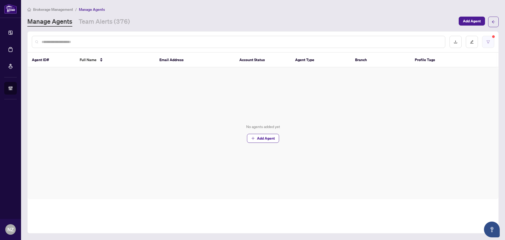
click at [486, 46] on button "button" at bounding box center [488, 42] width 12 height 12
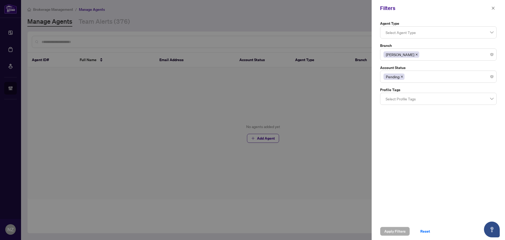
click at [401, 76] on icon "close" at bounding box center [402, 76] width 3 height 3
click at [442, 78] on div at bounding box center [439, 76] width 110 height 9
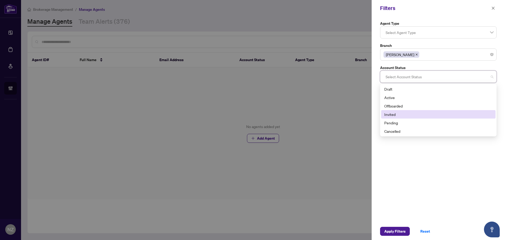
click at [395, 115] on div "Invited" at bounding box center [438, 114] width 108 height 6
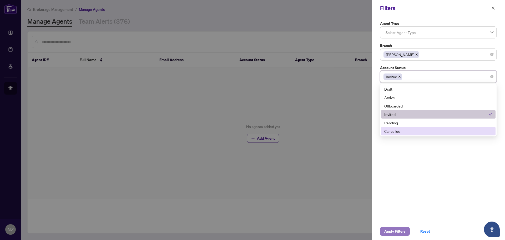
click at [396, 232] on span "Apply Filters" at bounding box center [394, 231] width 21 height 8
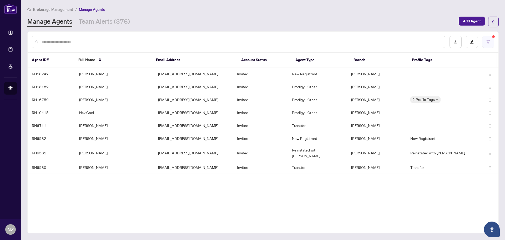
click at [485, 37] on button "button" at bounding box center [488, 42] width 12 height 12
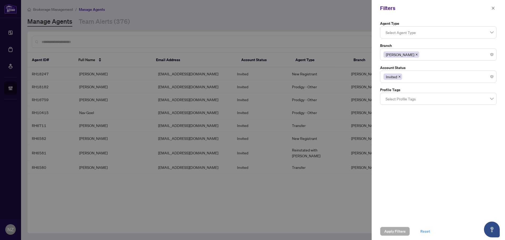
click at [427, 232] on span "Reset" at bounding box center [425, 231] width 10 height 8
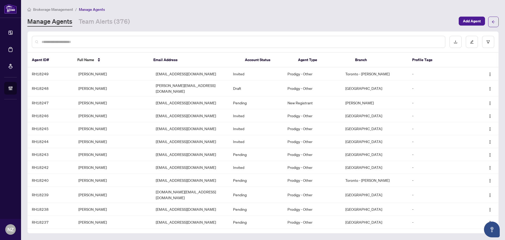
click at [48, 44] on input "text" at bounding box center [241, 42] width 399 height 6
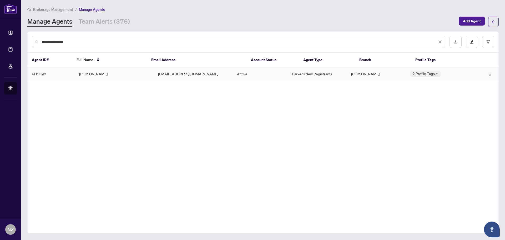
type input "**********"
click at [89, 72] on td "[PERSON_NAME]" at bounding box center [114, 73] width 79 height 13
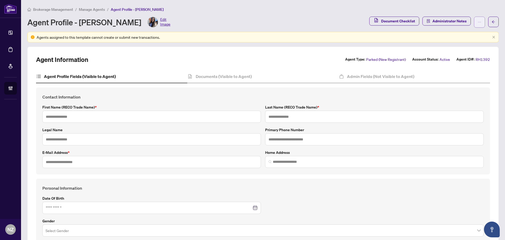
click at [478, 24] on icon "ellipsis" at bounding box center [480, 22] width 4 height 4
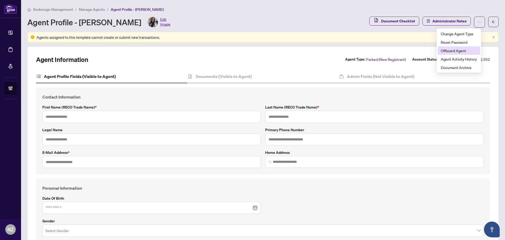
click at [461, 52] on span "Offboard Agent" at bounding box center [459, 51] width 36 height 6
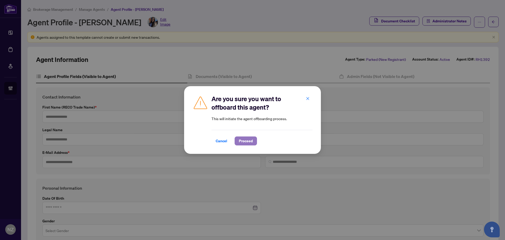
click at [253, 143] on button "Proceed" at bounding box center [246, 140] width 22 height 9
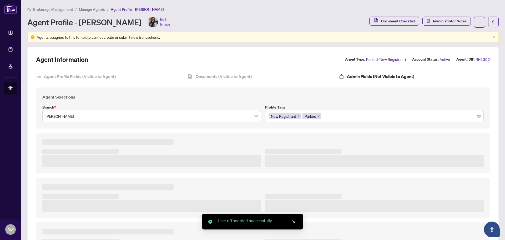
type textarea "**********"
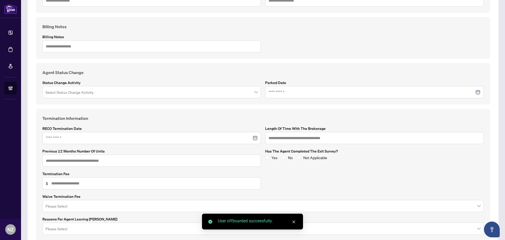
scroll to position [184, 0]
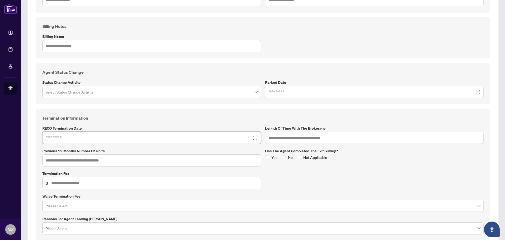
click at [92, 139] on input at bounding box center [149, 138] width 206 height 6
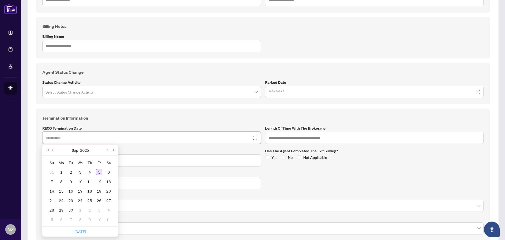
type input "**********"
drag, startPoint x: 100, startPoint y: 170, endPoint x: 165, endPoint y: 170, distance: 65.5
click at [100, 170] on div "5" at bounding box center [99, 172] width 6 height 6
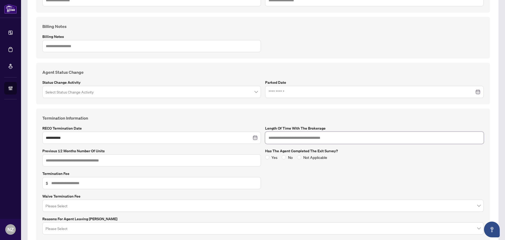
click at [281, 138] on input "text" at bounding box center [374, 138] width 219 height 12
click at [289, 135] on input "text" at bounding box center [374, 138] width 219 height 12
type input "*******"
click at [60, 161] on input "text" at bounding box center [151, 160] width 219 height 12
type input "*"
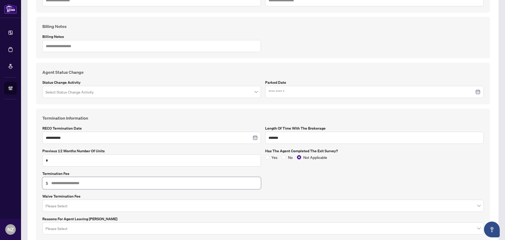
click at [67, 183] on input "text" at bounding box center [154, 183] width 206 height 6
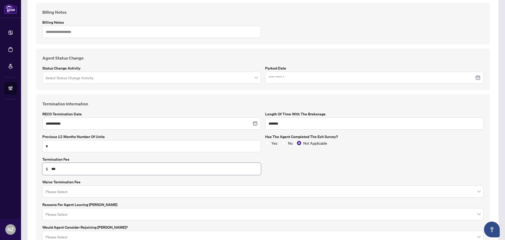
scroll to position [210, 0]
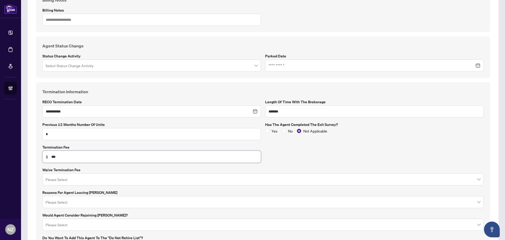
type input "***"
click at [81, 206] on input "search" at bounding box center [261, 203] width 430 height 12
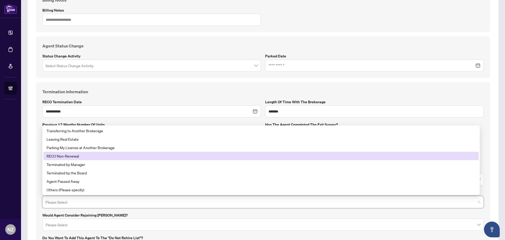
click at [69, 154] on div "RECO Non-Renewal" at bounding box center [261, 156] width 429 height 6
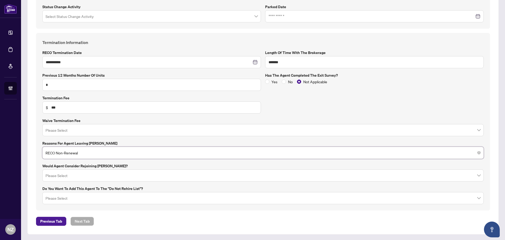
scroll to position [260, 0]
click at [90, 176] on input "search" at bounding box center [261, 176] width 430 height 12
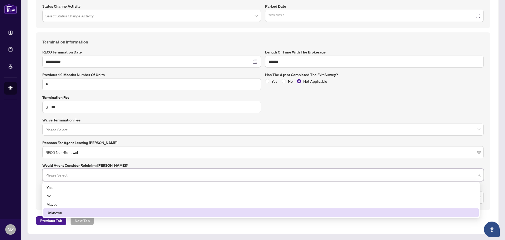
click at [64, 214] on div "Unknown" at bounding box center [261, 212] width 429 height 6
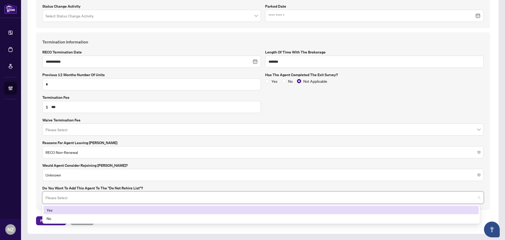
click at [74, 202] on input "search" at bounding box center [261, 198] width 430 height 12
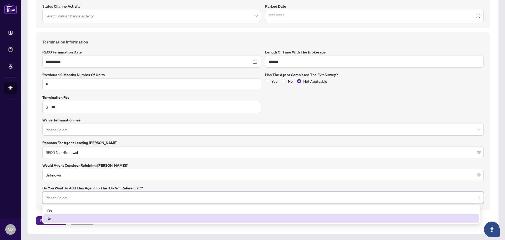
click at [57, 217] on div "No" at bounding box center [261, 218] width 429 height 6
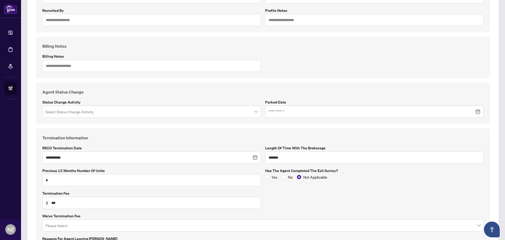
scroll to position [155, 0]
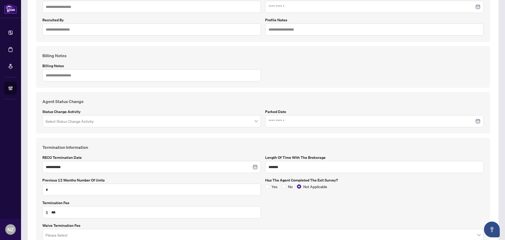
click at [108, 121] on input "search" at bounding box center [150, 122] width 208 height 12
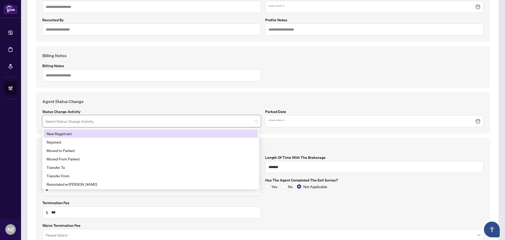
click at [137, 100] on h4 "Agent Status Change" at bounding box center [262, 101] width 441 height 6
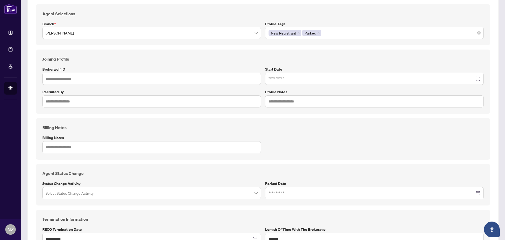
scroll to position [76, 0]
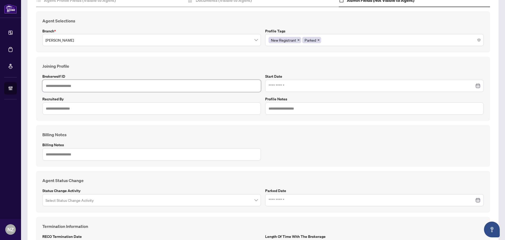
click at [91, 86] on input "text" at bounding box center [151, 86] width 219 height 12
type input "*****"
click at [272, 86] on input at bounding box center [372, 86] width 206 height 6
type input "**********"
click at [282, 64] on h4 "Joining Profile" at bounding box center [262, 66] width 441 height 6
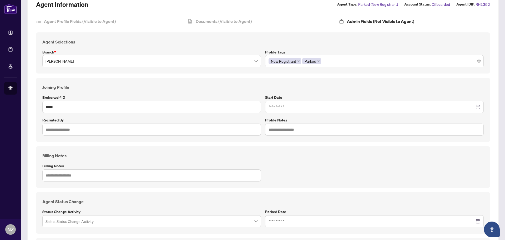
scroll to position [23, 0]
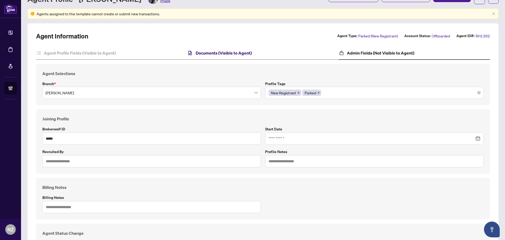
click at [214, 52] on h4 "Documents (Visible to Agent)" at bounding box center [224, 53] width 56 height 6
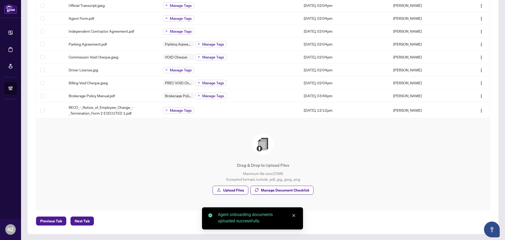
scroll to position [182, 0]
click at [291, 190] on span "Manage Document Checklist" at bounding box center [285, 189] width 48 height 8
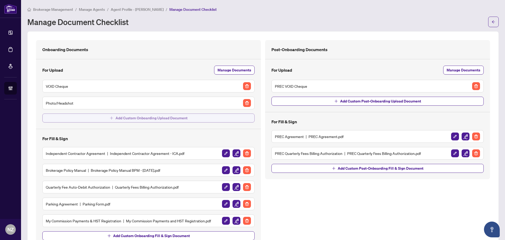
click at [129, 119] on span "Add Custom Onboarding Upload Document" at bounding box center [152, 118] width 72 height 8
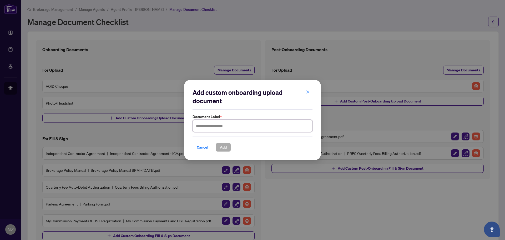
click at [222, 123] on input "text" at bounding box center [253, 126] width 120 height 12
click at [209, 125] on input "**********" at bounding box center [253, 126] width 120 height 12
type input "**********"
click at [221, 149] on span "Add" at bounding box center [223, 147] width 7 height 8
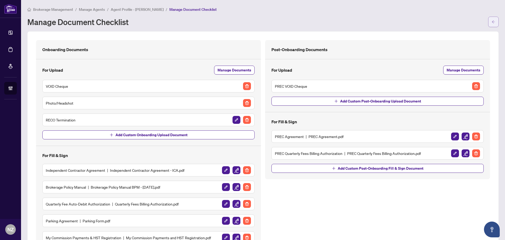
click at [488, 23] on button "button" at bounding box center [493, 22] width 11 height 11
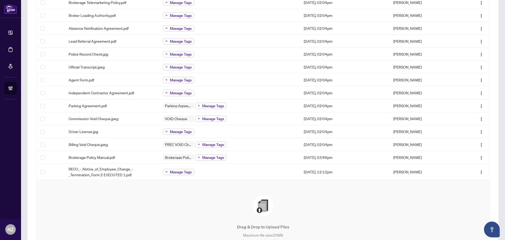
scroll to position [132, 0]
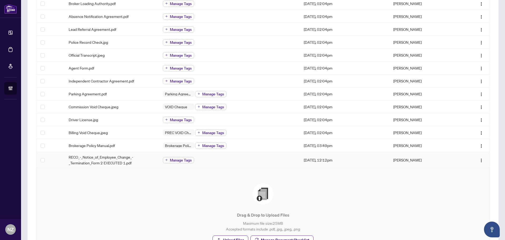
click at [185, 163] on td "Manage Tags" at bounding box center [229, 160] width 141 height 16
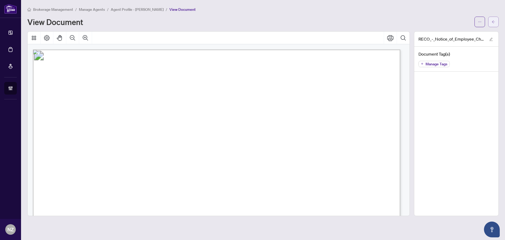
click at [490, 25] on button "button" at bounding box center [493, 22] width 11 height 11
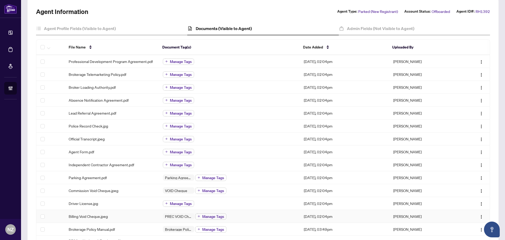
scroll to position [132, 0]
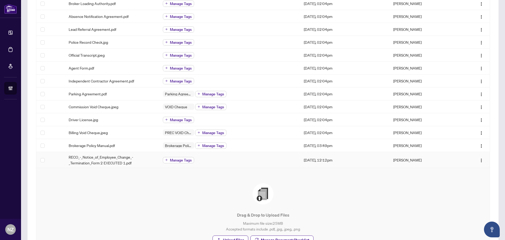
click at [182, 160] on span "Manage Tags" at bounding box center [181, 160] width 22 height 4
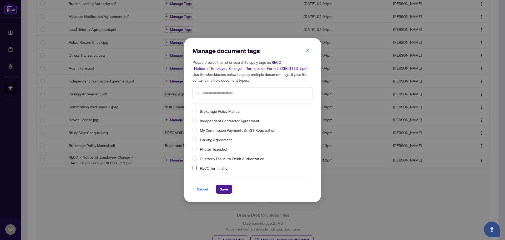
click at [195, 169] on span "Select RECO Termination" at bounding box center [195, 168] width 4 height 4
click at [225, 186] on span "Save" at bounding box center [224, 189] width 8 height 8
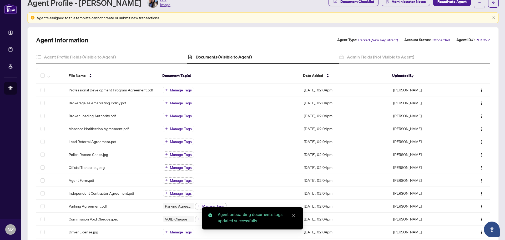
scroll to position [0, 0]
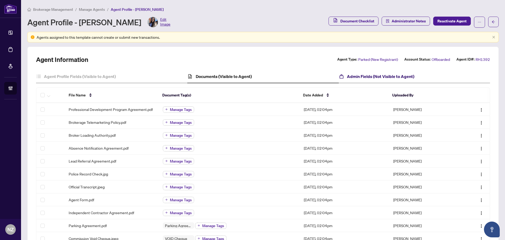
drag, startPoint x: 362, startPoint y: 73, endPoint x: 366, endPoint y: 87, distance: 14.1
click at [362, 73] on h4 "Admin Fields (Not Visible to Agent)" at bounding box center [380, 76] width 67 height 6
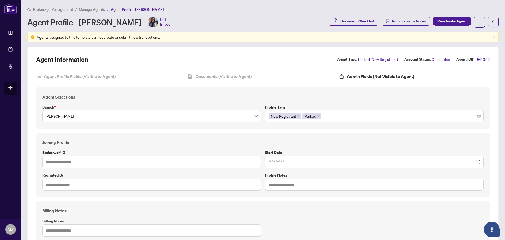
type input "*****"
type input "*******"
type input "*"
type input "**********"
click at [344, 118] on div "New Registrant Parked" at bounding box center [375, 115] width 212 height 9
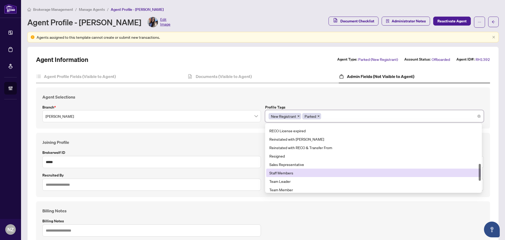
scroll to position [184, 0]
click at [285, 170] on div "Terminated" at bounding box center [373, 172] width 208 height 6
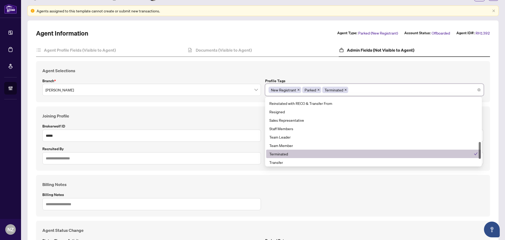
scroll to position [123, 0]
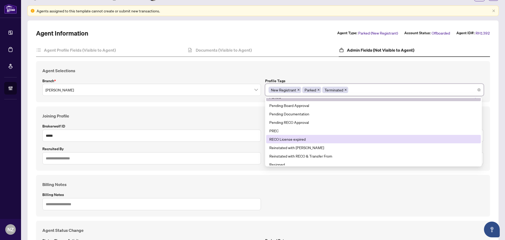
click at [301, 138] on div "RECO License expired" at bounding box center [373, 139] width 208 height 6
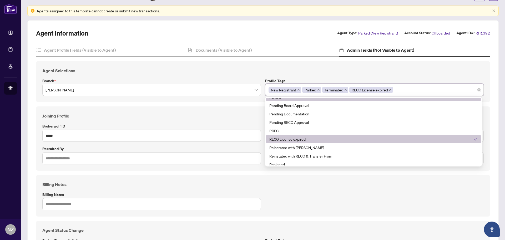
click at [385, 73] on div "Agent Selections Branch * [PERSON_NAME] Profile Tags New Registrant Parked Term…" at bounding box center [263, 81] width 454 height 41
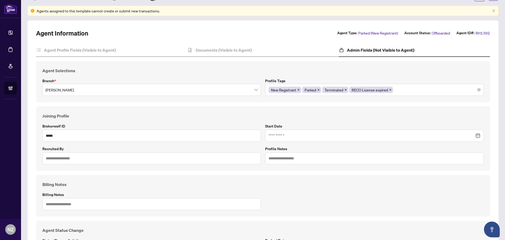
scroll to position [0, 0]
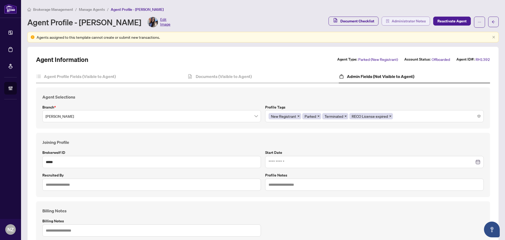
click at [399, 21] on span "Administrator Notes" at bounding box center [409, 21] width 34 height 8
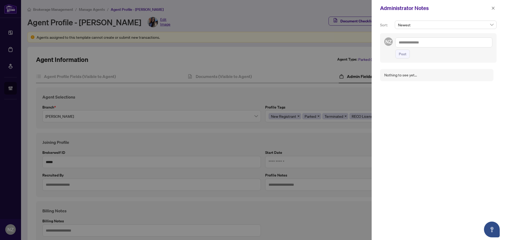
click at [418, 41] on textarea at bounding box center [443, 42] width 97 height 10
paste textarea "**********"
type textarea "**********"
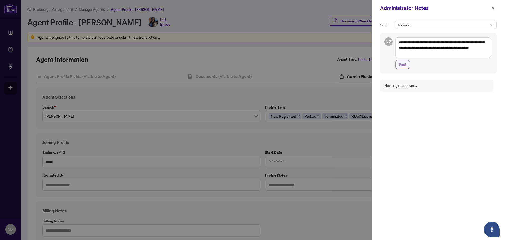
click at [400, 64] on span "Post" at bounding box center [403, 64] width 8 height 8
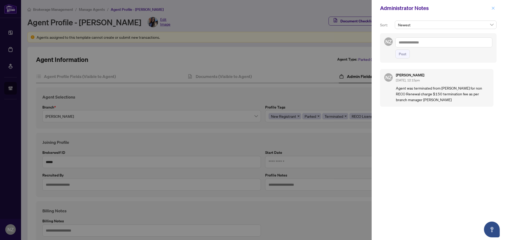
click at [492, 9] on icon "close" at bounding box center [493, 8] width 4 height 4
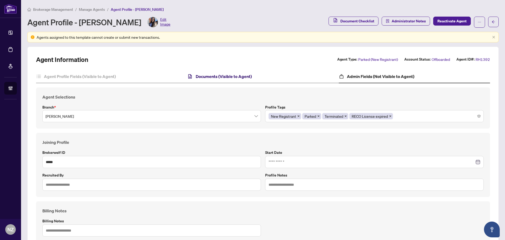
drag, startPoint x: 228, startPoint y: 74, endPoint x: 231, endPoint y: 81, distance: 7.8
click at [228, 74] on h4 "Documents (Visible to Agent)" at bounding box center [224, 76] width 56 height 6
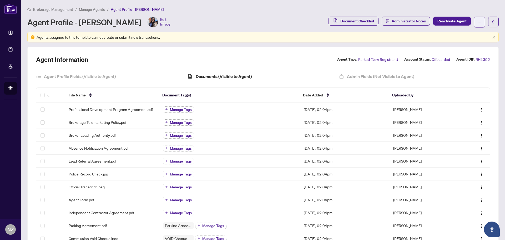
click at [478, 23] on icon "ellipsis" at bounding box center [480, 22] width 4 height 4
click at [467, 37] on li "Change Agent Type" at bounding box center [459, 33] width 42 height 8
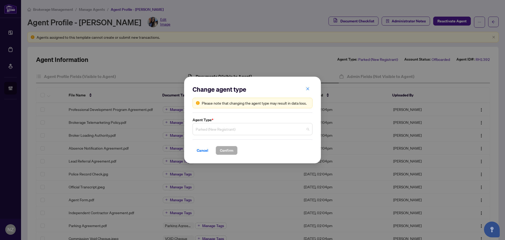
click at [253, 128] on span "Parked (New Registrant)" at bounding box center [253, 129] width 114 height 10
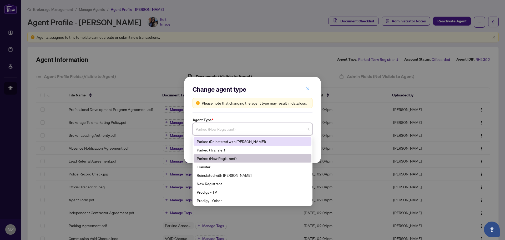
click at [308, 90] on icon "close" at bounding box center [308, 89] width 4 height 4
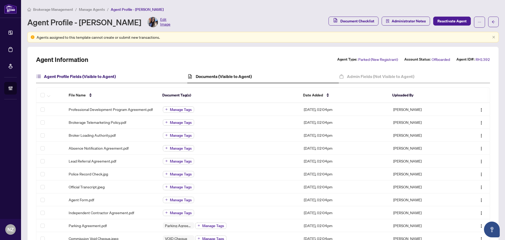
click at [63, 76] on h4 "Agent Profile Fields (Visible to Agent)" at bounding box center [80, 76] width 72 height 6
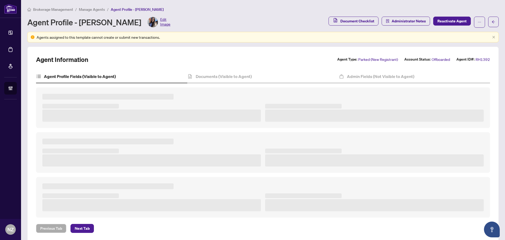
type textarea "**********"
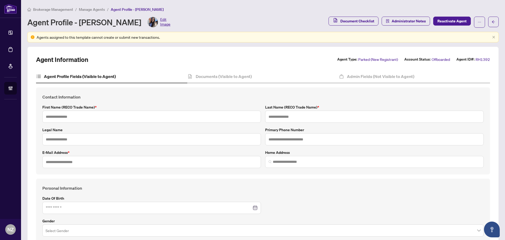
click at [83, 9] on span "Manage Agents" at bounding box center [92, 9] width 26 height 5
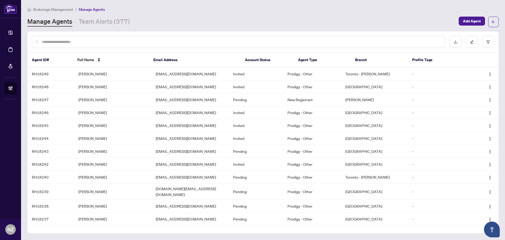
click at [63, 42] on input "text" at bounding box center [241, 42] width 399 height 6
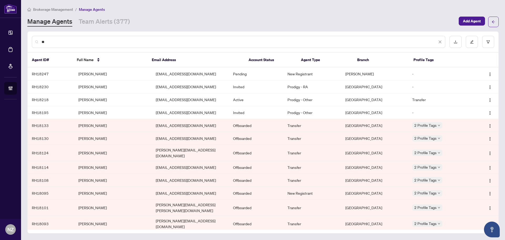
type input "*"
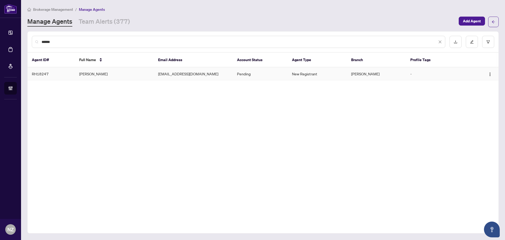
type input "******"
click at [97, 75] on td "[PERSON_NAME]" at bounding box center [114, 73] width 79 height 13
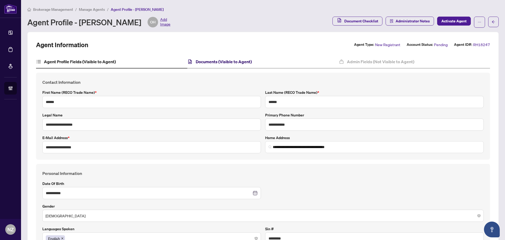
click at [213, 60] on h4 "Documents (Visible to Agent)" at bounding box center [224, 61] width 56 height 6
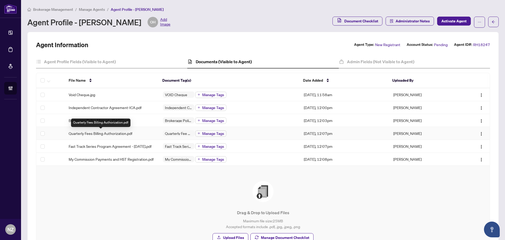
click at [105, 132] on span "Quarterly Fees Billing Authorization.pdf" at bounding box center [101, 133] width 64 height 6
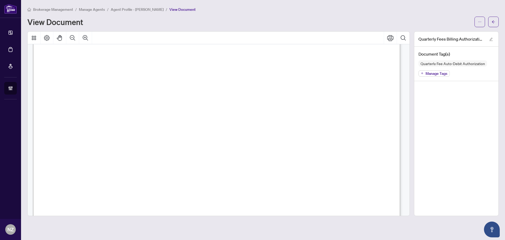
scroll to position [26, 0]
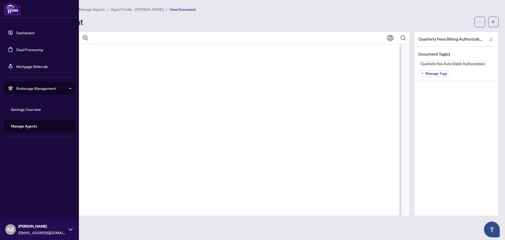
drag, startPoint x: 31, startPoint y: 48, endPoint x: 47, endPoint y: 60, distance: 20.5
click at [31, 48] on link "Deal Processing" at bounding box center [29, 49] width 27 height 5
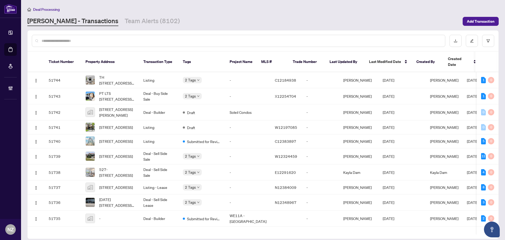
click at [81, 41] on input "text" at bounding box center [241, 41] width 399 height 6
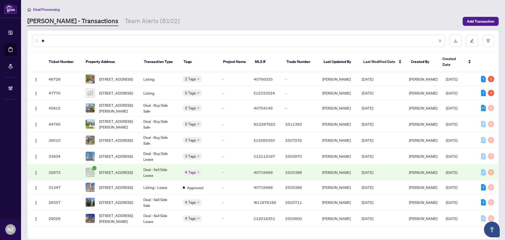
type input "*"
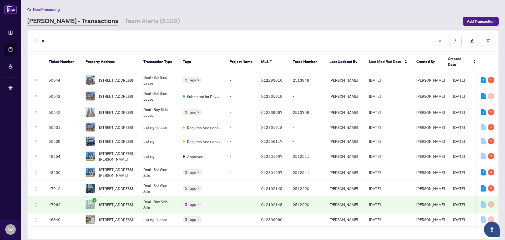
type input "*"
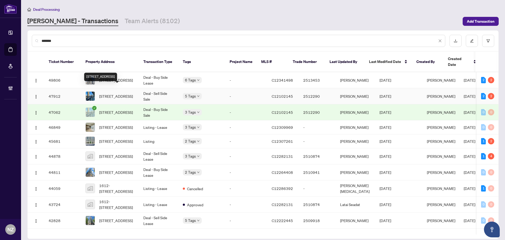
type input "*******"
click at [116, 93] on span "[STREET_ADDRESS]" at bounding box center [116, 96] width 34 height 6
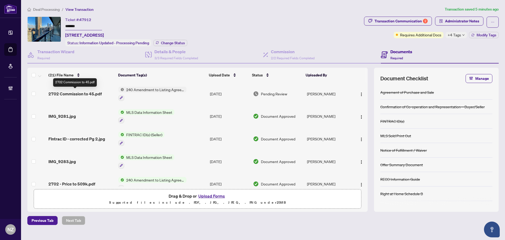
click at [77, 92] on span "2702 Commission to 45.pdf" at bounding box center [74, 94] width 53 height 6
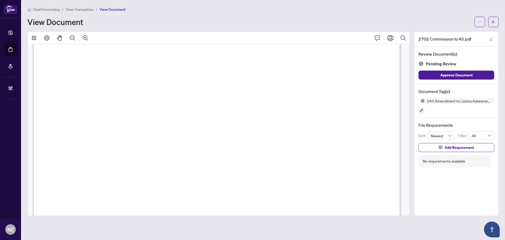
scroll to position [157, 0]
click at [496, 20] on button "button" at bounding box center [493, 22] width 11 height 11
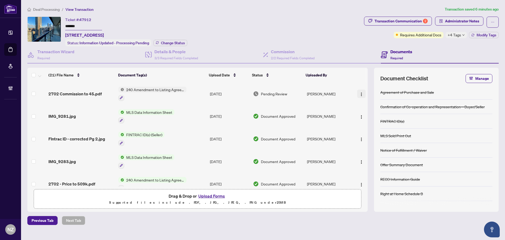
click at [360, 93] on img "button" at bounding box center [361, 94] width 4 height 4
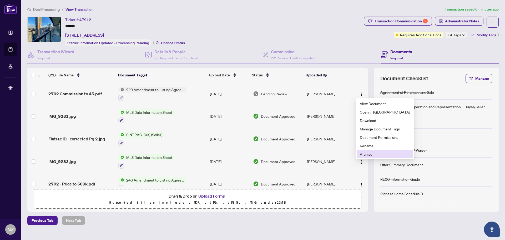
click at [364, 154] on span "Archive" at bounding box center [385, 154] width 50 height 6
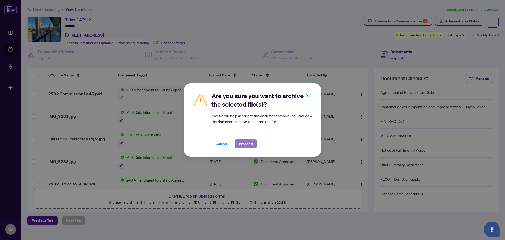
click at [246, 145] on span "Proceed" at bounding box center [246, 143] width 14 height 8
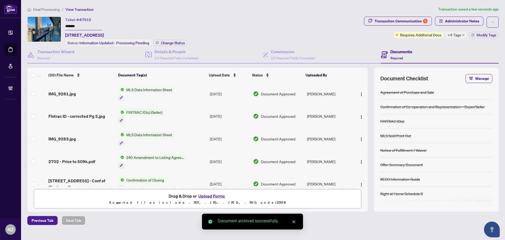
click at [51, 8] on span "Deal Processing" at bounding box center [46, 9] width 27 height 5
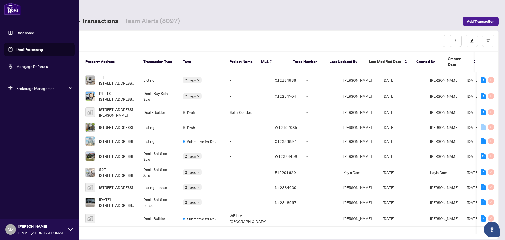
click at [28, 88] on span "Brokerage Management" at bounding box center [43, 88] width 55 height 6
click at [19, 90] on span "Brokerage Management" at bounding box center [43, 88] width 55 height 6
click at [15, 124] on link "Manage Agents" at bounding box center [24, 126] width 26 height 5
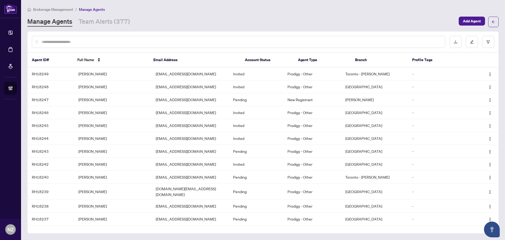
click at [37, 44] on div at bounding box center [239, 42] width 414 height 12
click at [74, 39] on input "text" at bounding box center [241, 42] width 399 height 6
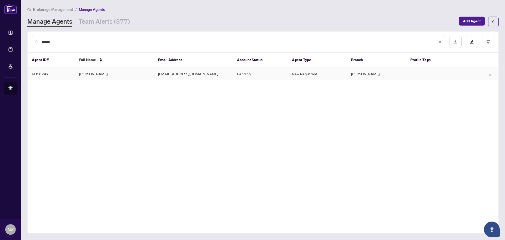
type input "******"
click at [92, 73] on td "[PERSON_NAME]" at bounding box center [114, 73] width 79 height 13
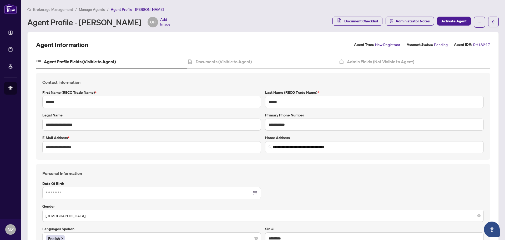
type input "**********"
type input "****"
click at [221, 65] on div "Documents (Visible to Agent)" at bounding box center [262, 61] width 151 height 13
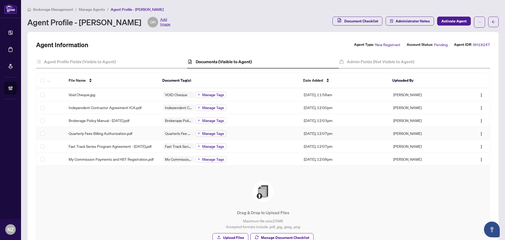
click at [109, 134] on span "Quarterly Fees Billing Authorization.pdf" at bounding box center [101, 133] width 64 height 6
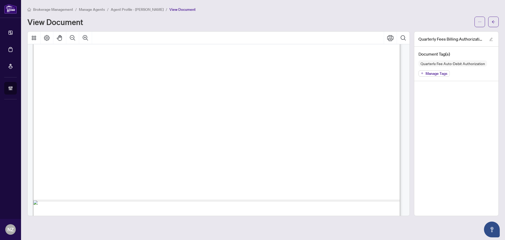
scroll to position [183, 0]
click at [492, 23] on icon "arrow-left" at bounding box center [494, 22] width 4 height 4
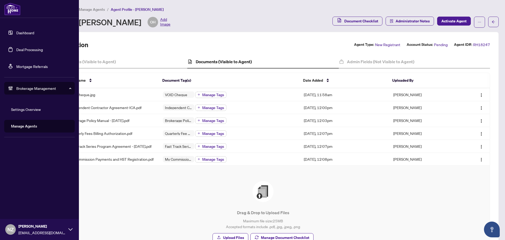
click at [23, 51] on link "Deal Processing" at bounding box center [29, 49] width 27 height 5
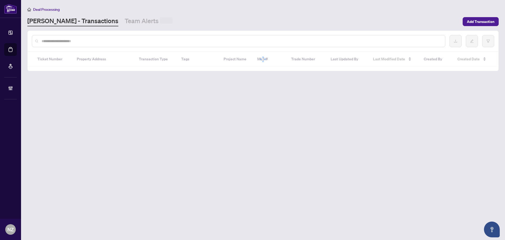
click at [74, 42] on input "text" at bounding box center [241, 41] width 399 height 6
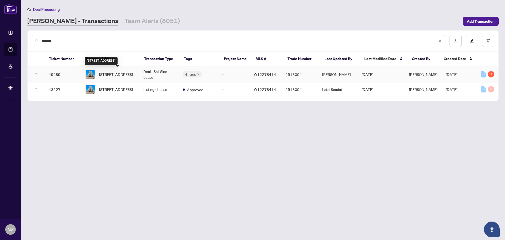
type input "*******"
click at [123, 73] on span "[STREET_ADDRESS]" at bounding box center [116, 74] width 34 height 6
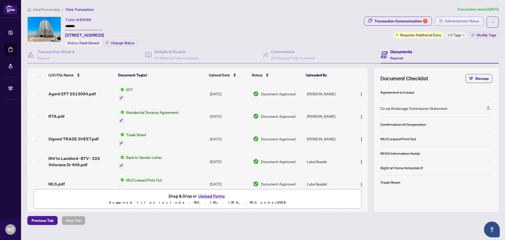
click at [455, 21] on span "Administrator Notes" at bounding box center [462, 21] width 34 height 8
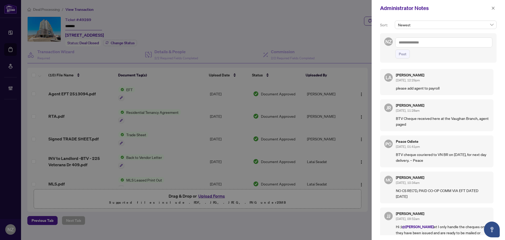
click at [426, 44] on textarea at bounding box center [443, 42] width 97 height 10
paste textarea "**********"
type textarea "**********"
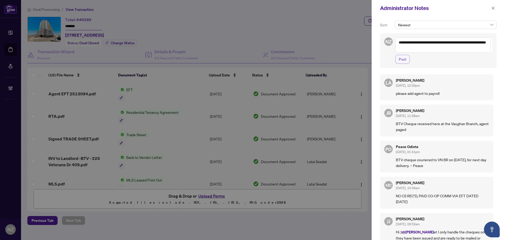
click at [405, 60] on span "Post" at bounding box center [403, 59] width 8 height 8
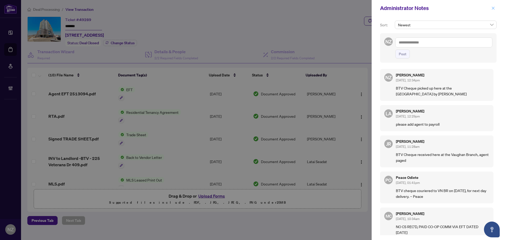
click at [493, 9] on icon "close" at bounding box center [493, 8] width 3 height 3
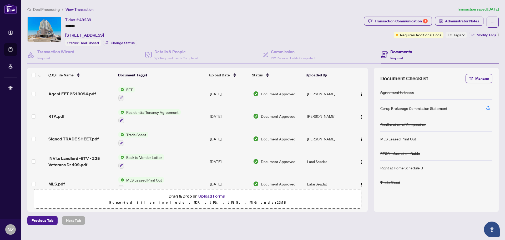
click at [42, 10] on span "Deal Processing" at bounding box center [46, 9] width 27 height 5
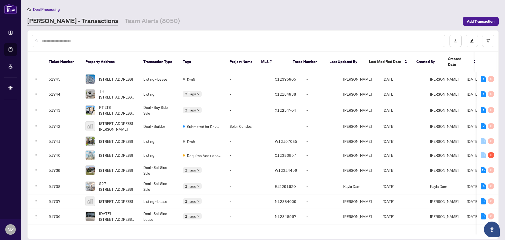
click at [64, 42] on input "text" at bounding box center [241, 41] width 399 height 6
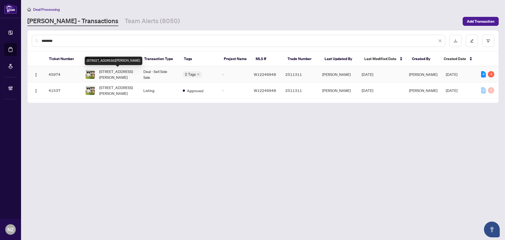
type input "********"
click at [114, 76] on span "[STREET_ADDRESS][PERSON_NAME]" at bounding box center [117, 74] width 36 height 12
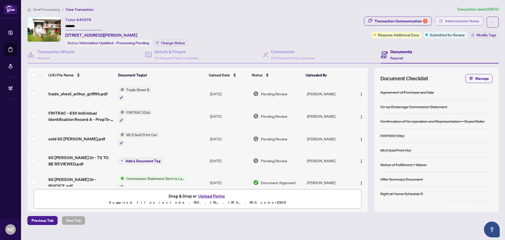
click at [462, 19] on span "Administrator Notes" at bounding box center [462, 21] width 34 height 8
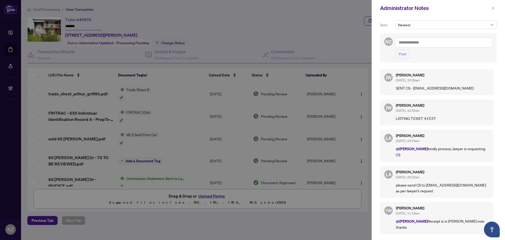
click at [494, 11] on span "button" at bounding box center [493, 8] width 4 height 8
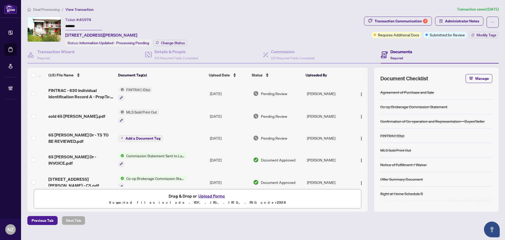
scroll to position [53, 0]
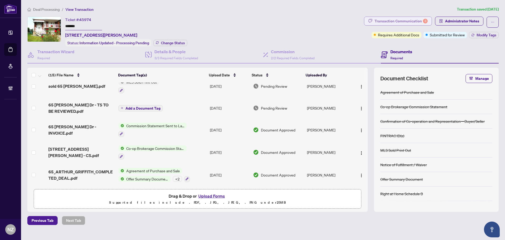
click at [401, 21] on div "Transaction Communication 3" at bounding box center [401, 21] width 53 height 8
type textarea "**********"
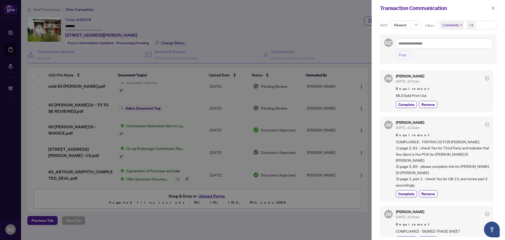
click at [201, 130] on div at bounding box center [252, 120] width 505 height 240
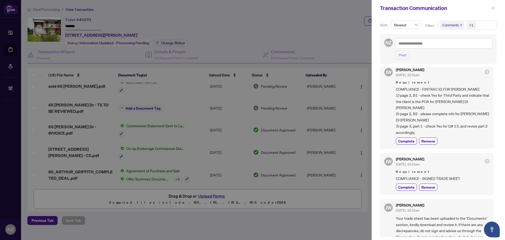
click at [492, 10] on icon "close" at bounding box center [493, 8] width 4 height 4
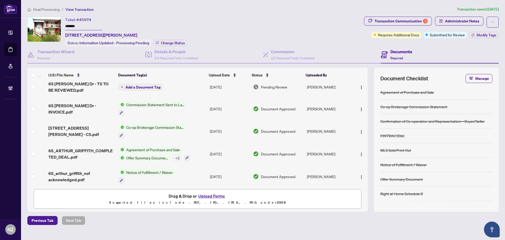
scroll to position [0, 0]
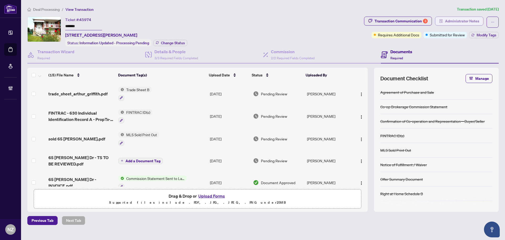
click at [448, 21] on span "Administrator Notes" at bounding box center [462, 21] width 34 height 8
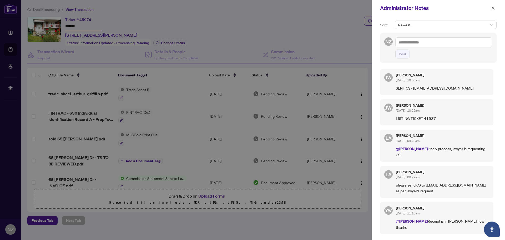
click at [408, 44] on textarea at bounding box center [443, 42] width 97 height 10
click at [419, 82] on span "Deal s York" at bounding box center [417, 81] width 17 height 5
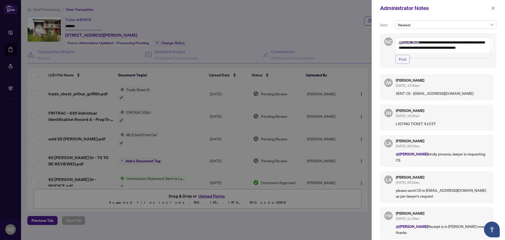
type textarea "**********"
click at [406, 63] on span "Post" at bounding box center [403, 59] width 8 height 8
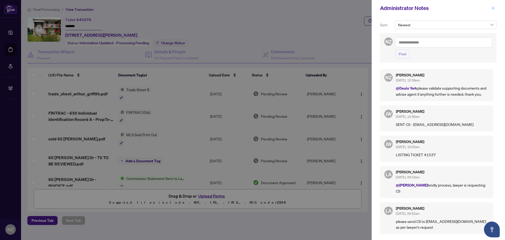
click at [491, 8] on icon "close" at bounding box center [493, 8] width 4 height 4
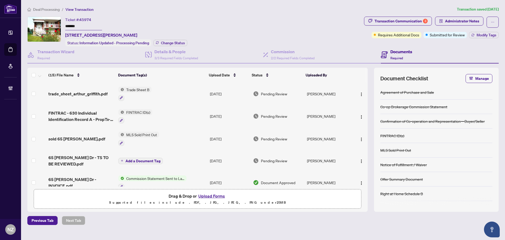
click at [41, 8] on span "Deal Processing" at bounding box center [46, 9] width 27 height 5
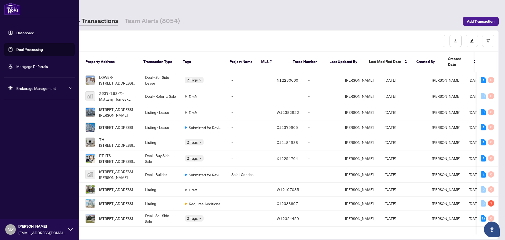
click at [32, 88] on span "Brokerage Management" at bounding box center [43, 88] width 55 height 6
click at [29, 127] on link "Manage Agents" at bounding box center [24, 126] width 26 height 5
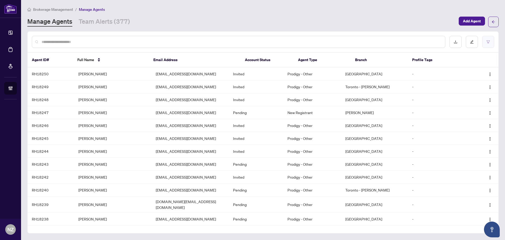
click at [483, 43] on button "button" at bounding box center [488, 42] width 12 height 12
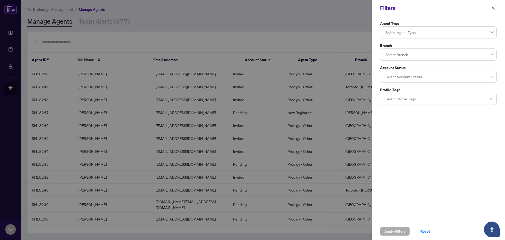
click at [403, 75] on div at bounding box center [439, 76] width 110 height 9
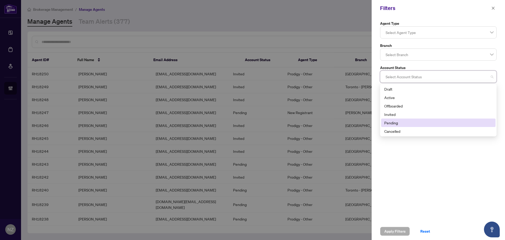
click at [395, 123] on div "Pending" at bounding box center [438, 123] width 108 height 6
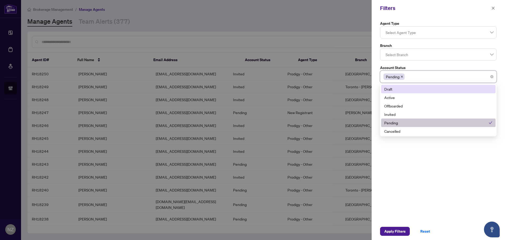
click at [421, 56] on div at bounding box center [439, 54] width 110 height 9
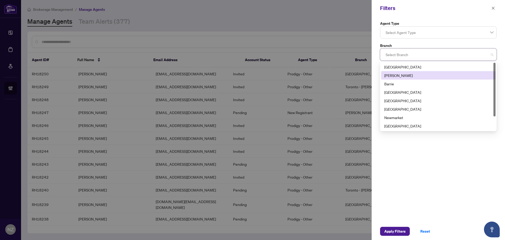
click at [393, 74] on div "[PERSON_NAME]" at bounding box center [438, 75] width 108 height 6
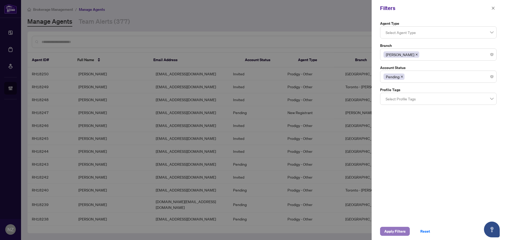
click at [398, 231] on span "Apply Filters" at bounding box center [394, 231] width 21 height 8
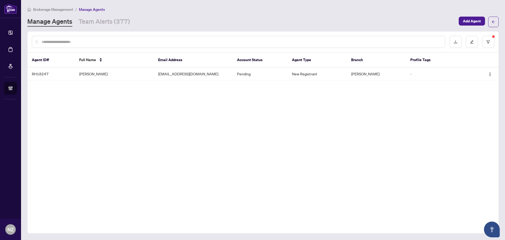
drag, startPoint x: 490, startPoint y: 39, endPoint x: 491, endPoint y: 61, distance: 22.2
click at [490, 39] on button "button" at bounding box center [488, 42] width 12 height 12
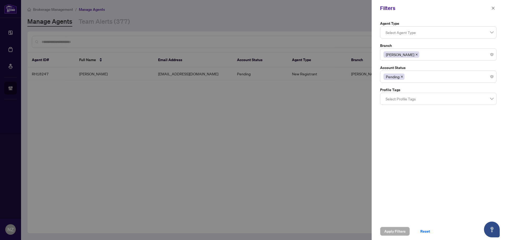
click at [401, 76] on icon "close" at bounding box center [402, 76] width 3 height 3
click at [418, 78] on div at bounding box center [439, 76] width 110 height 9
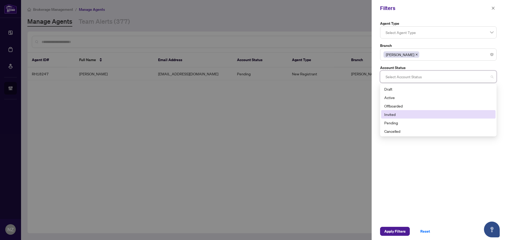
click at [394, 112] on div "Invited" at bounding box center [438, 114] width 108 height 6
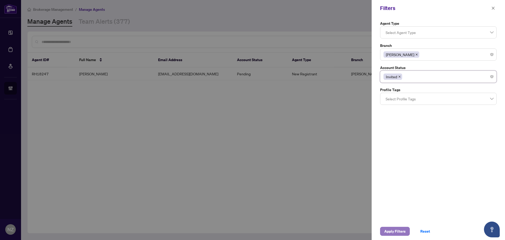
click at [396, 233] on span "Apply Filters" at bounding box center [394, 231] width 21 height 8
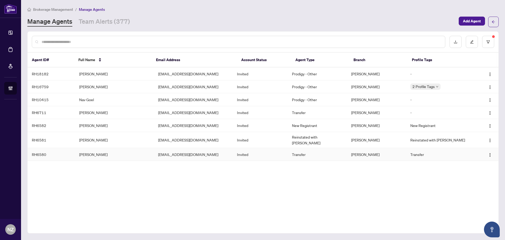
drag, startPoint x: 98, startPoint y: 152, endPoint x: 99, endPoint y: 155, distance: 4.2
click at [98, 152] on td "[PERSON_NAME]" at bounding box center [114, 154] width 79 height 13
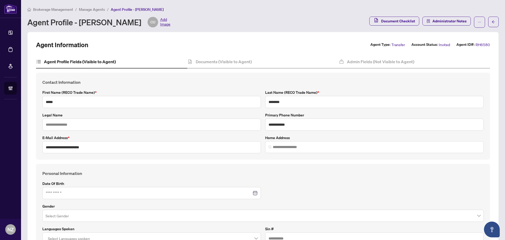
click at [97, 10] on span "Manage Agents" at bounding box center [92, 9] width 26 height 5
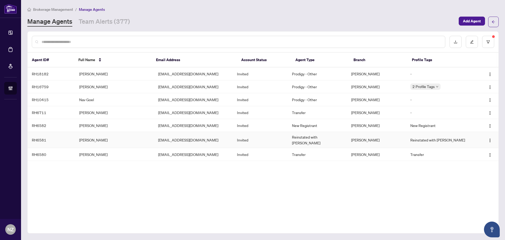
click at [90, 138] on td "[PERSON_NAME]" at bounding box center [114, 140] width 79 height 16
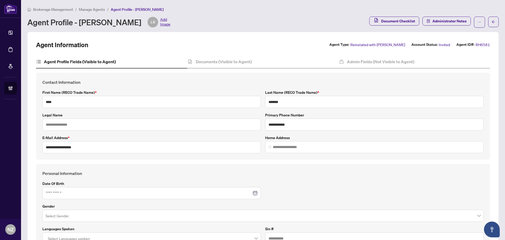
click at [90, 9] on span "Manage Agents" at bounding box center [92, 9] width 26 height 5
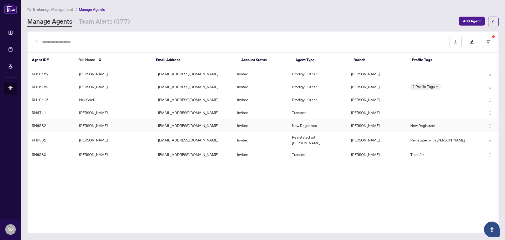
click at [92, 126] on td "[PERSON_NAME]" at bounding box center [114, 125] width 79 height 13
